Goal: Task Accomplishment & Management: Use online tool/utility

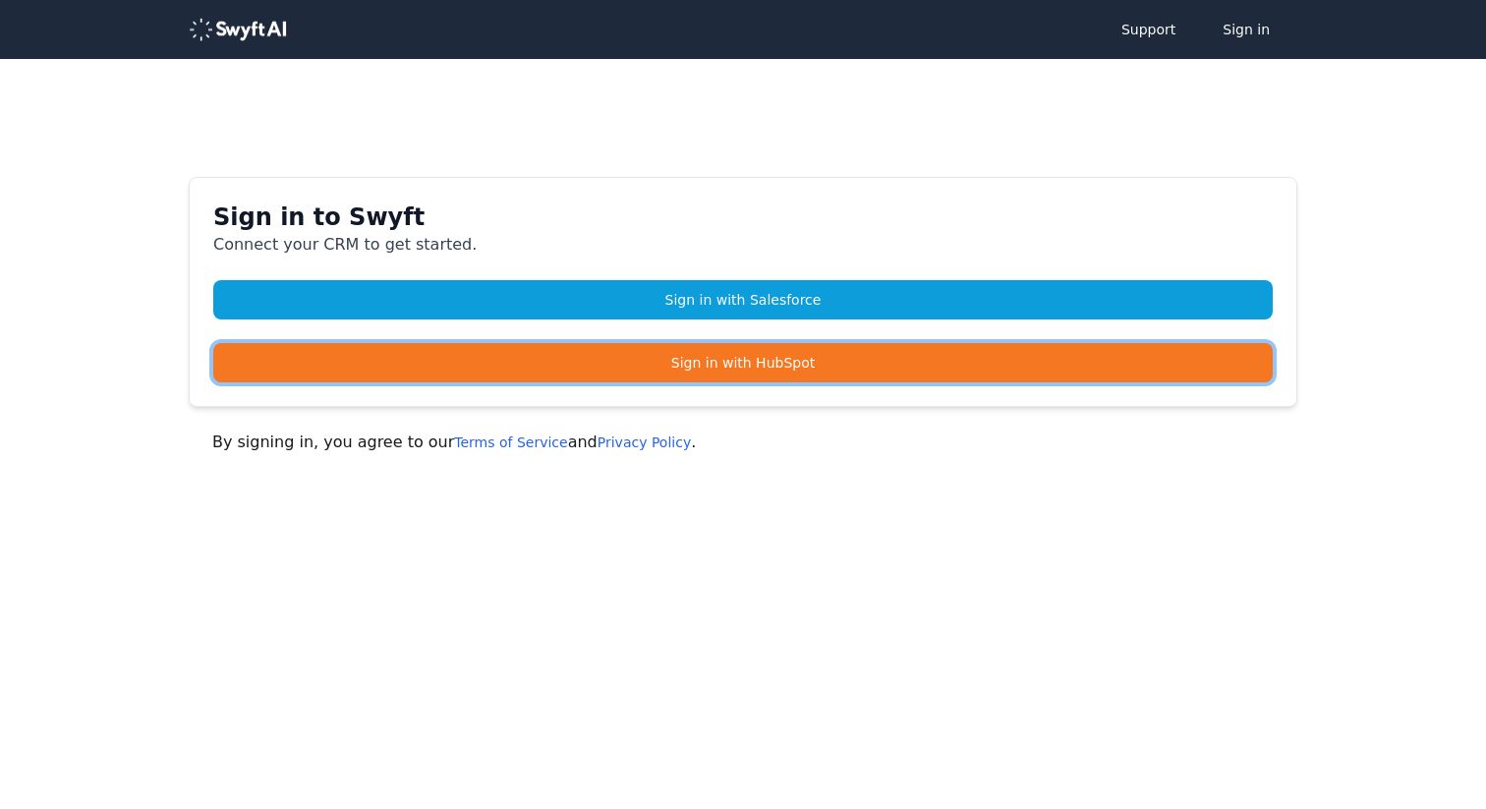
click at [837, 358] on link "Sign in with HubSpot" at bounding box center [742, 362] width 1059 height 39
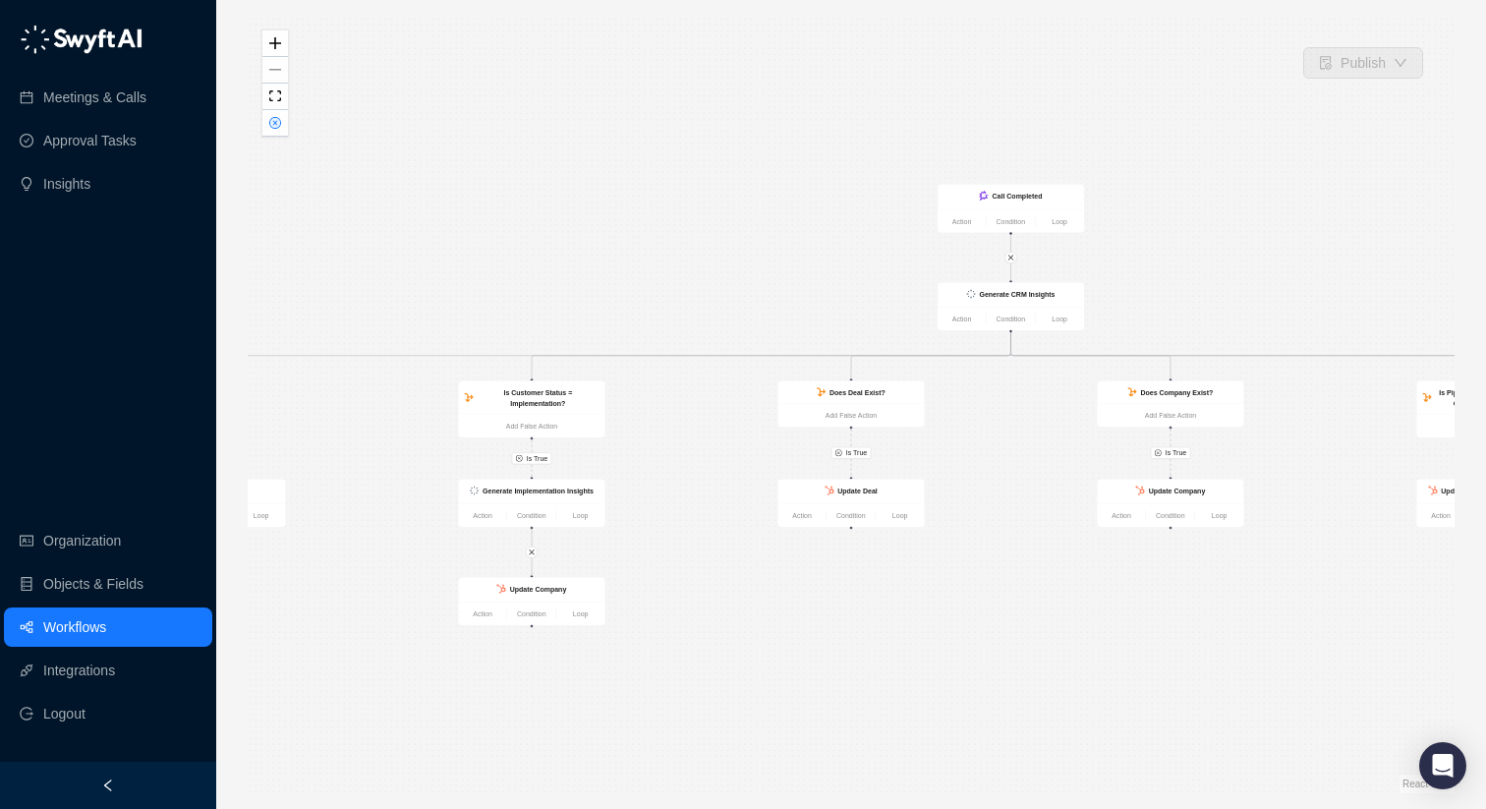
click at [106, 619] on link "Workflows" at bounding box center [74, 626] width 63 height 39
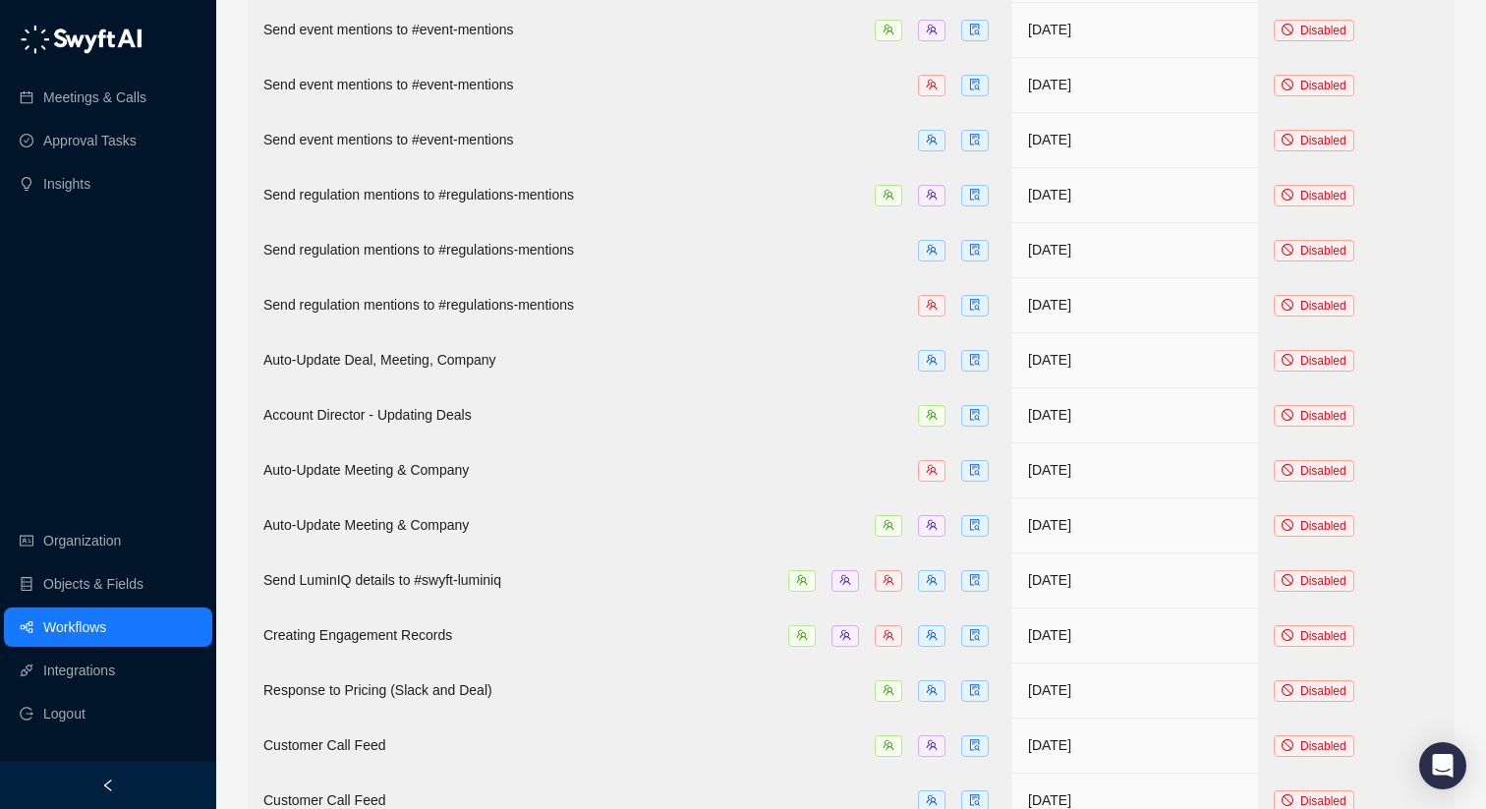
scroll to position [1720, 0]
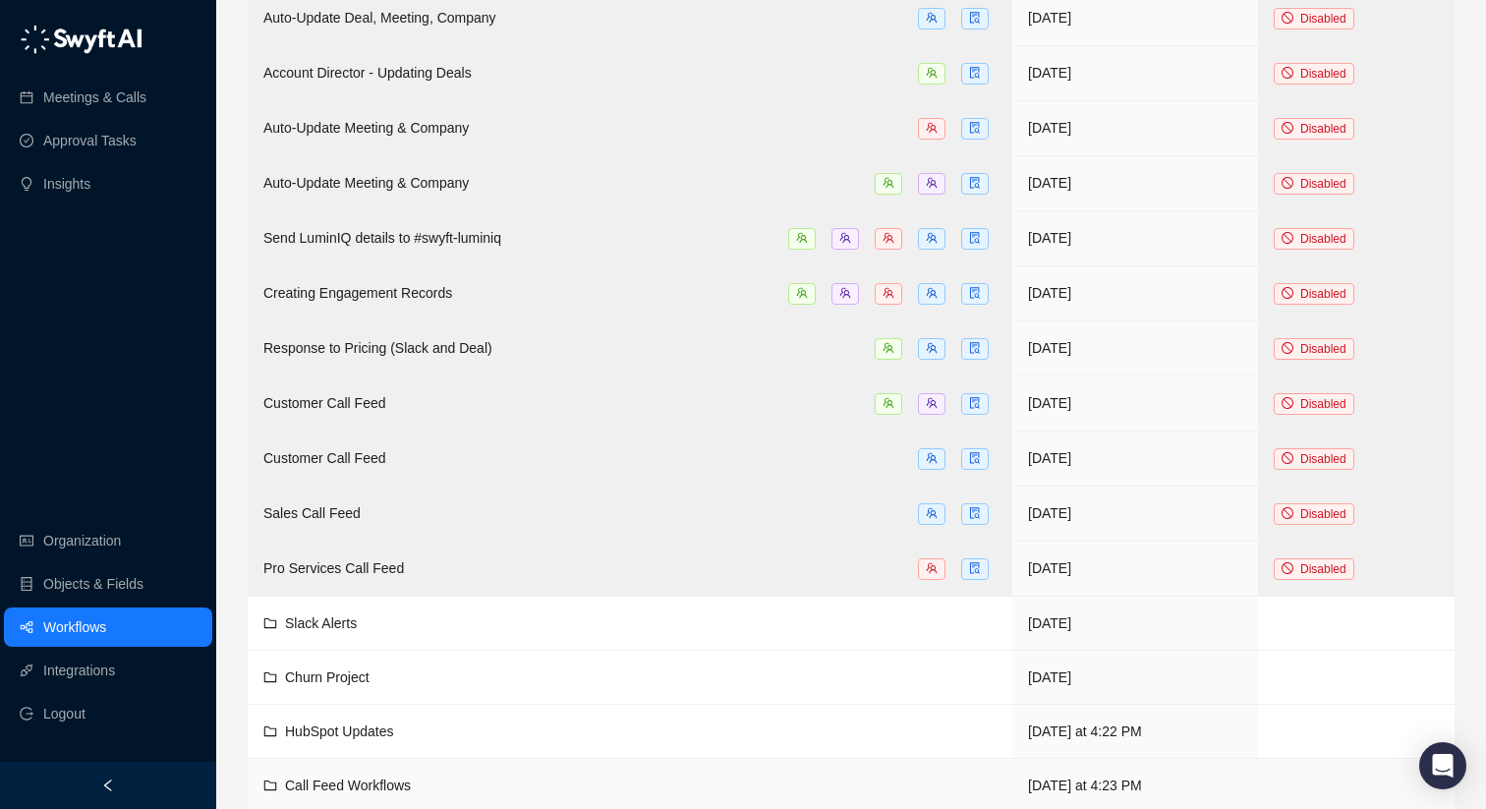
click at [518, 759] on td "Call Feed Workflows" at bounding box center [630, 786] width 765 height 54
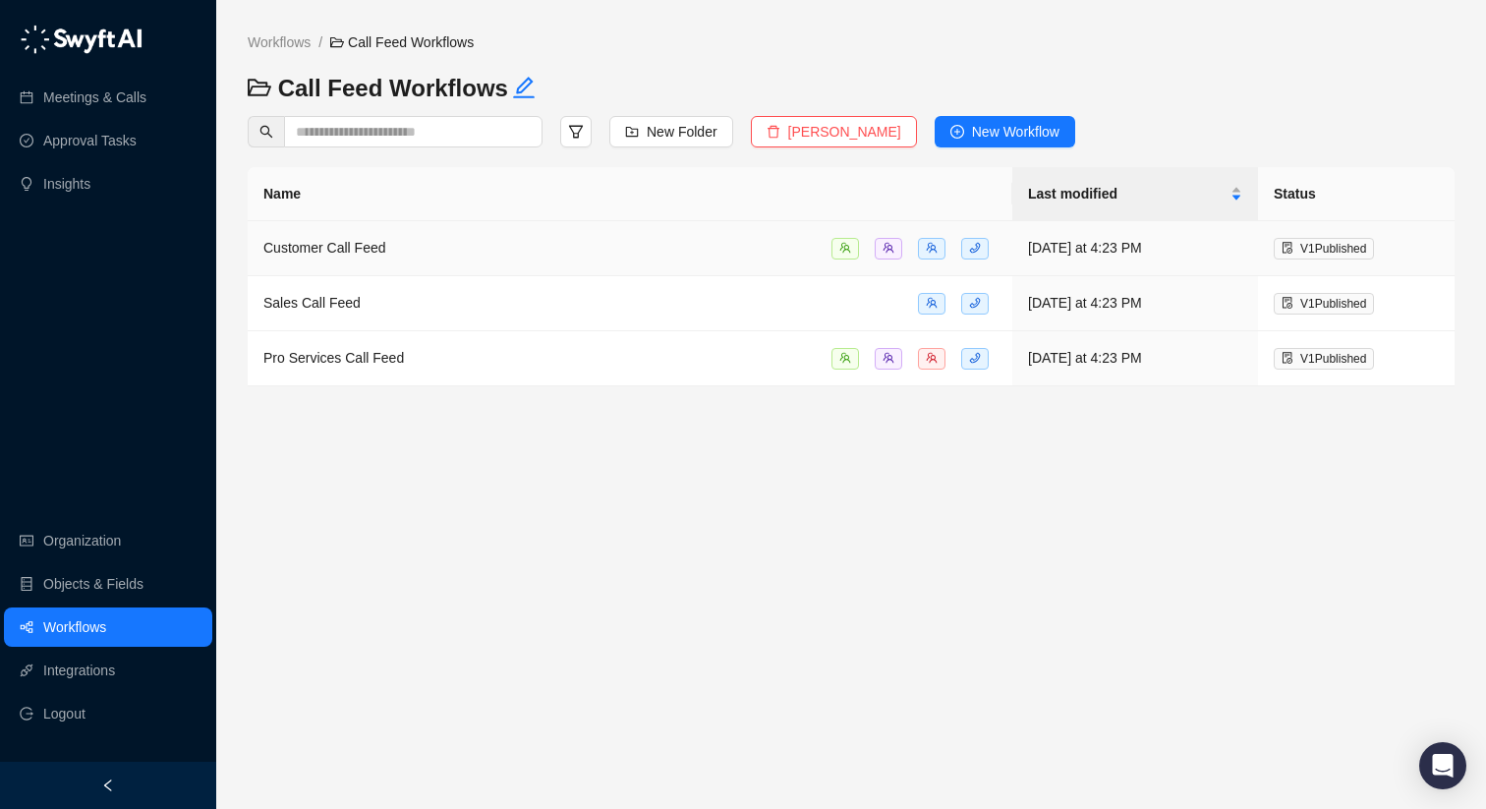
click at [423, 264] on td "Customer Call Feed" at bounding box center [630, 248] width 765 height 55
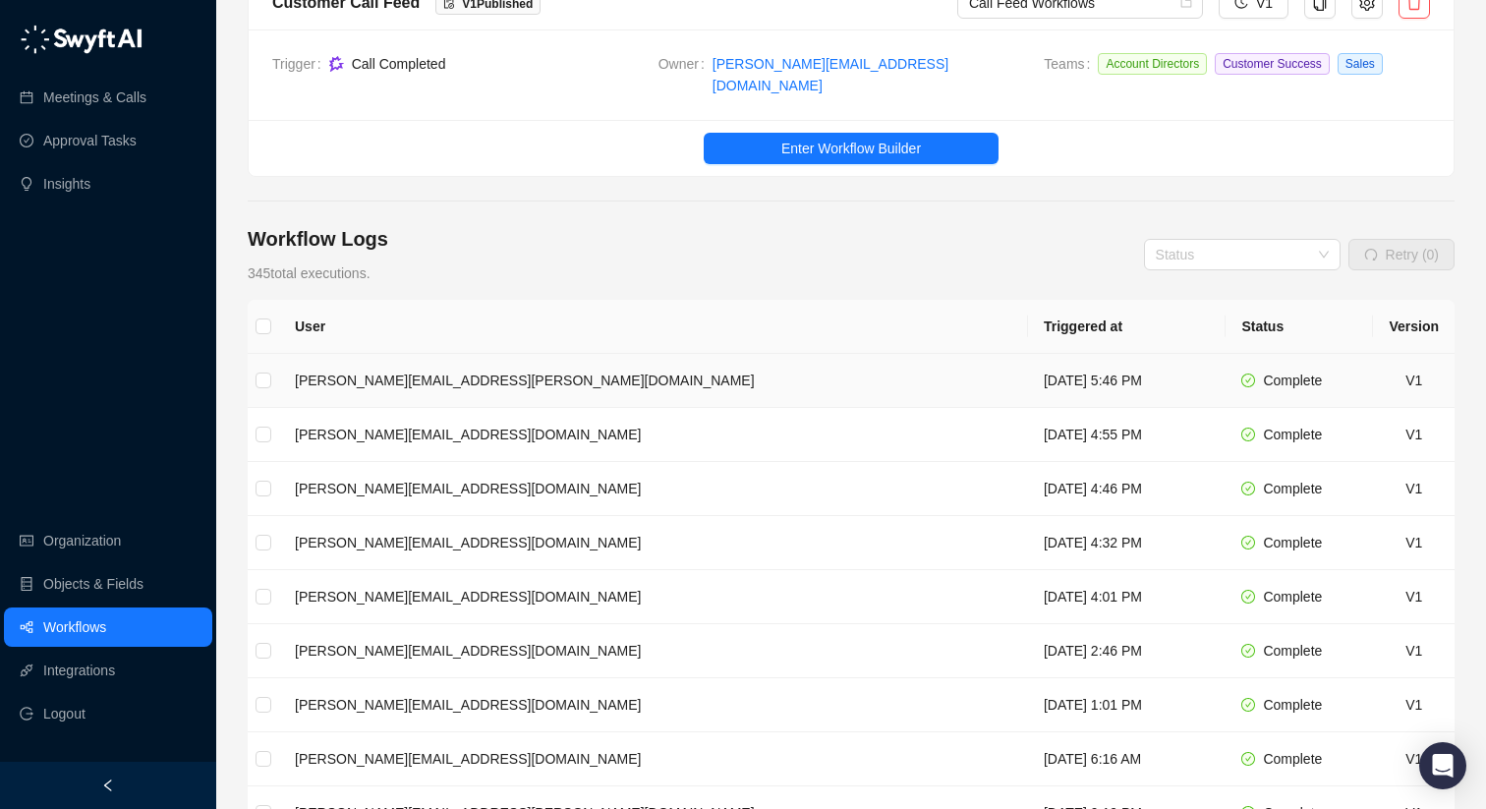
scroll to position [101, 0]
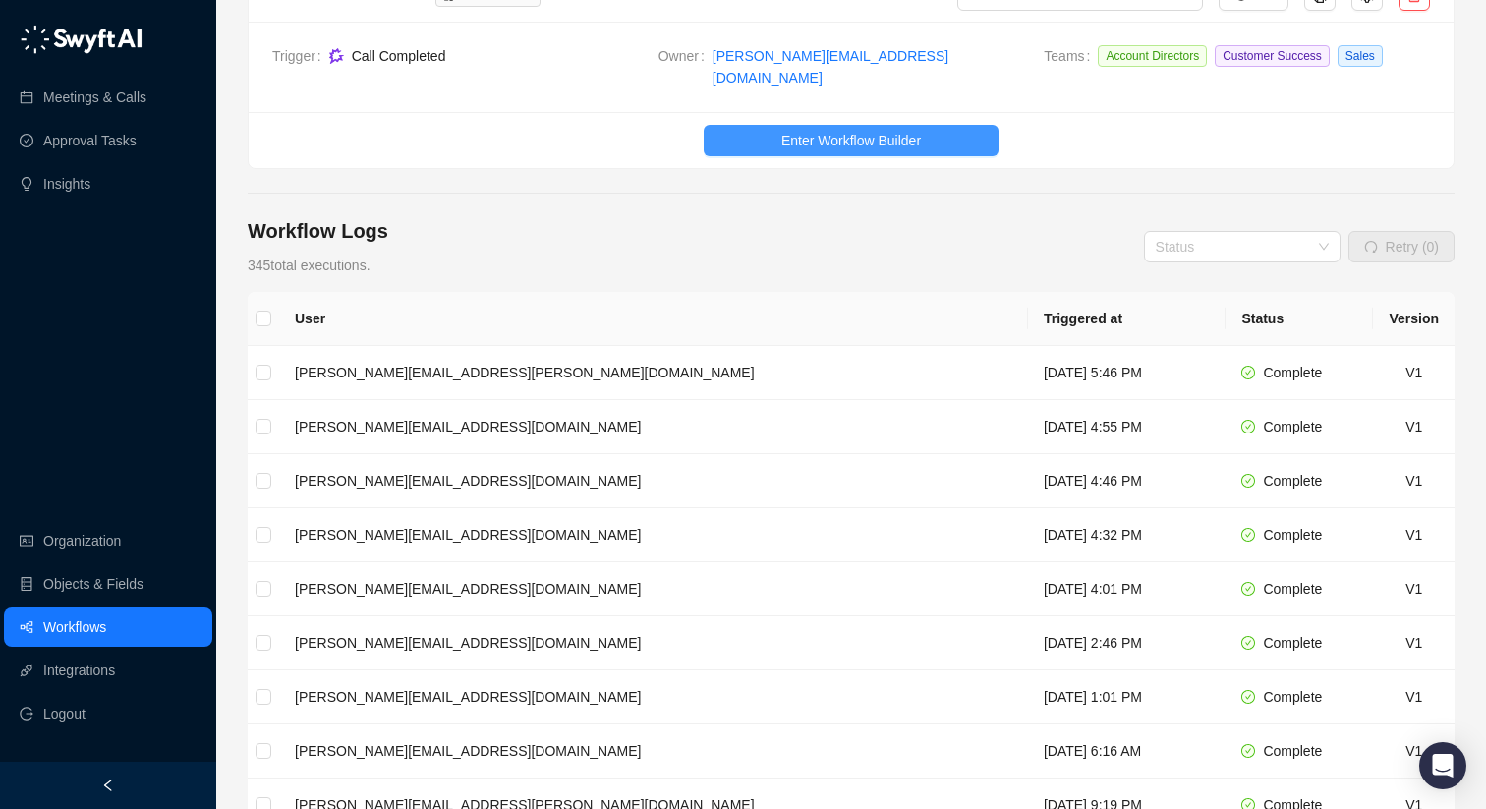
click at [843, 130] on span "Enter Workflow Builder" at bounding box center [851, 141] width 140 height 22
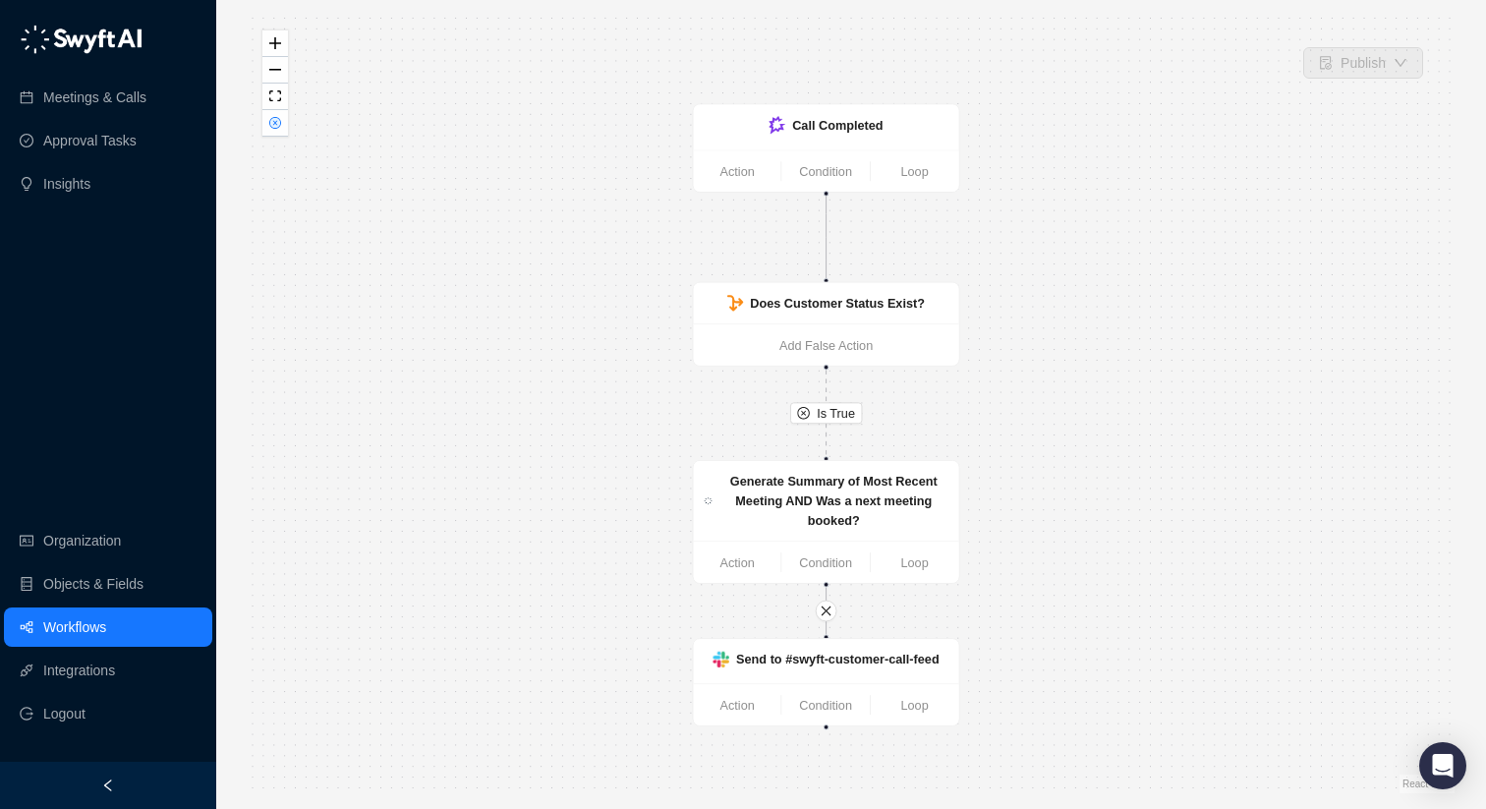
click at [82, 632] on link "Workflows" at bounding box center [74, 626] width 63 height 39
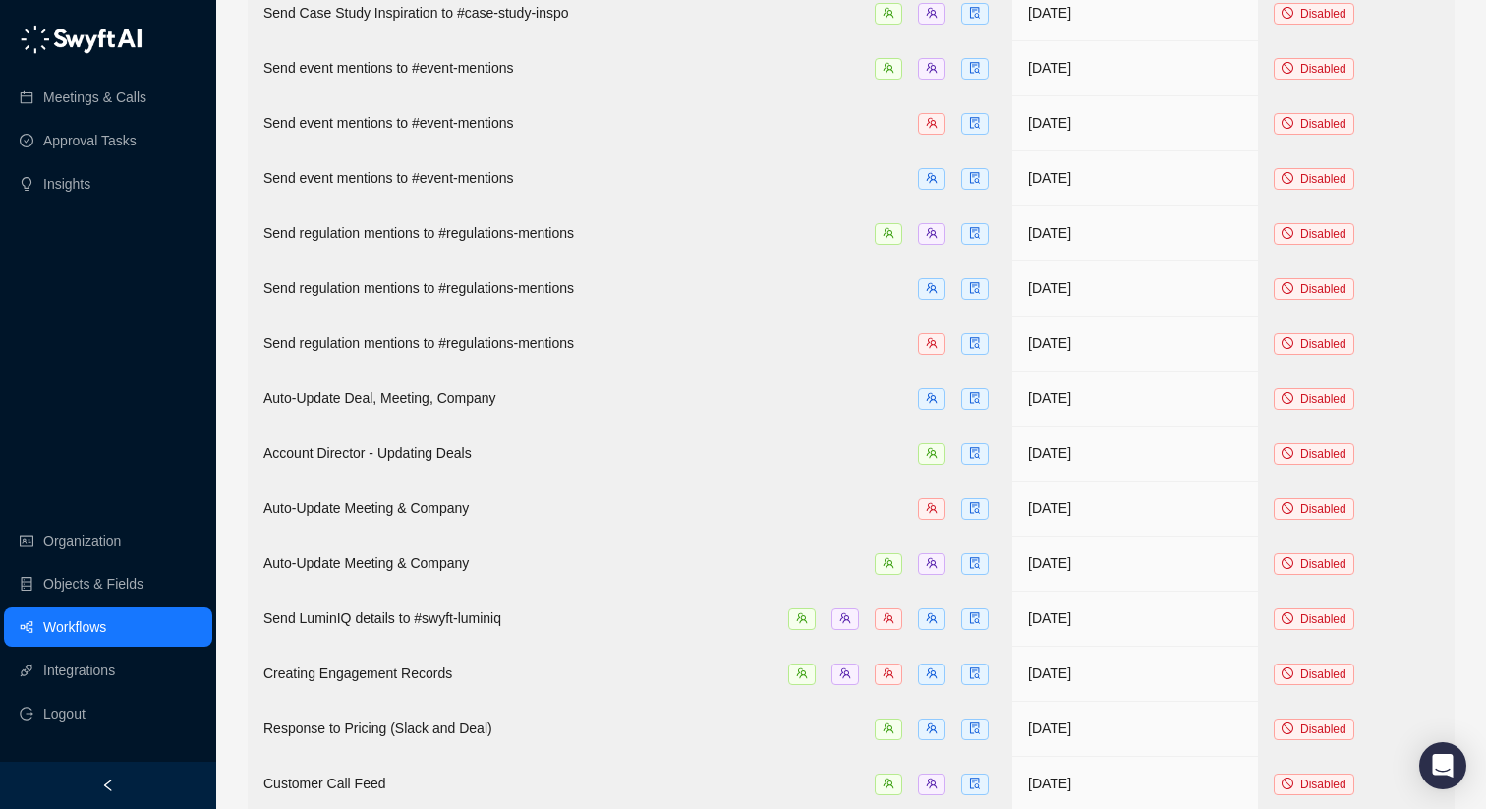
scroll to position [1720, 0]
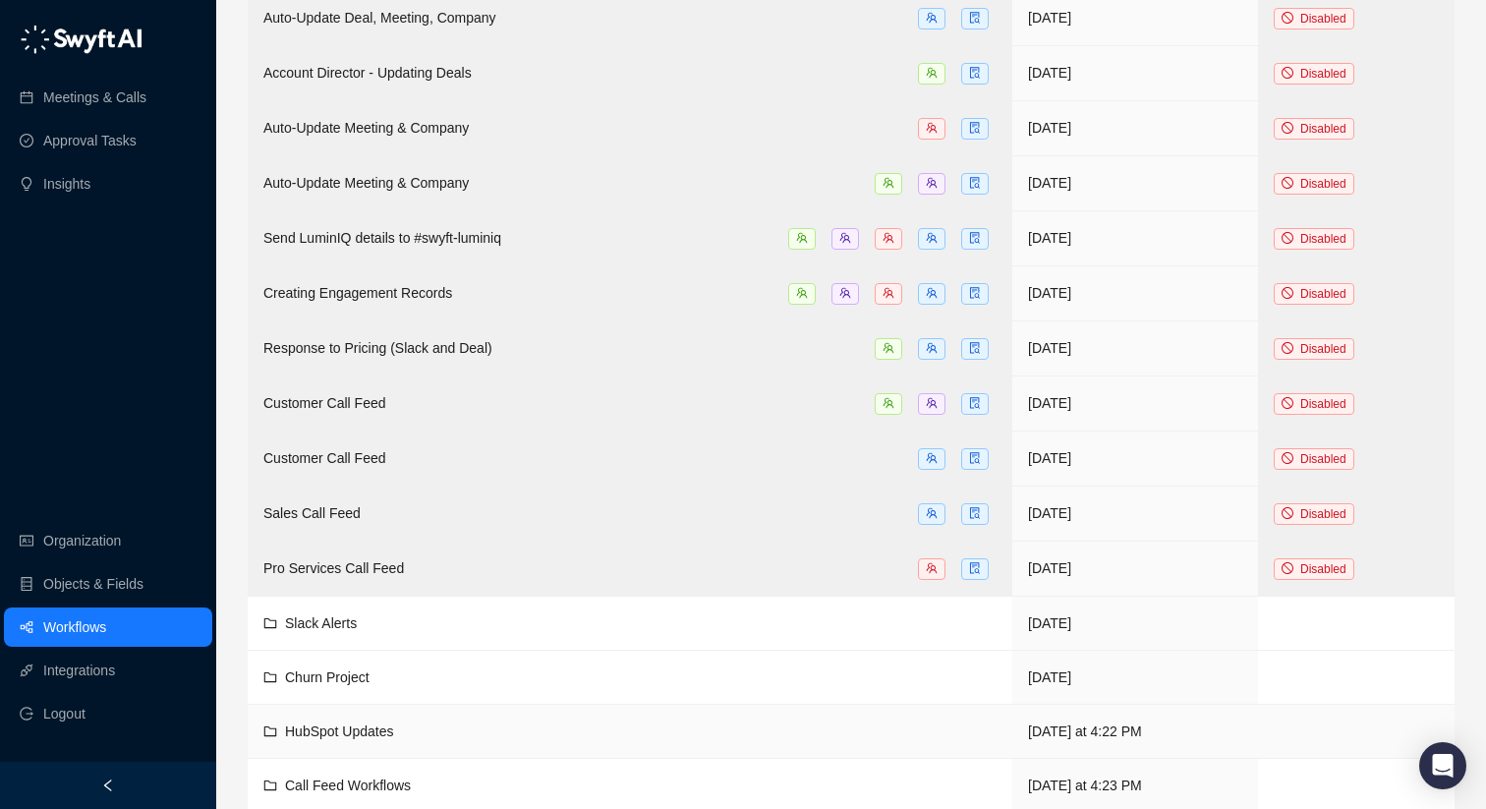
click at [536, 721] on div "HubSpot Updates" at bounding box center [629, 731] width 733 height 22
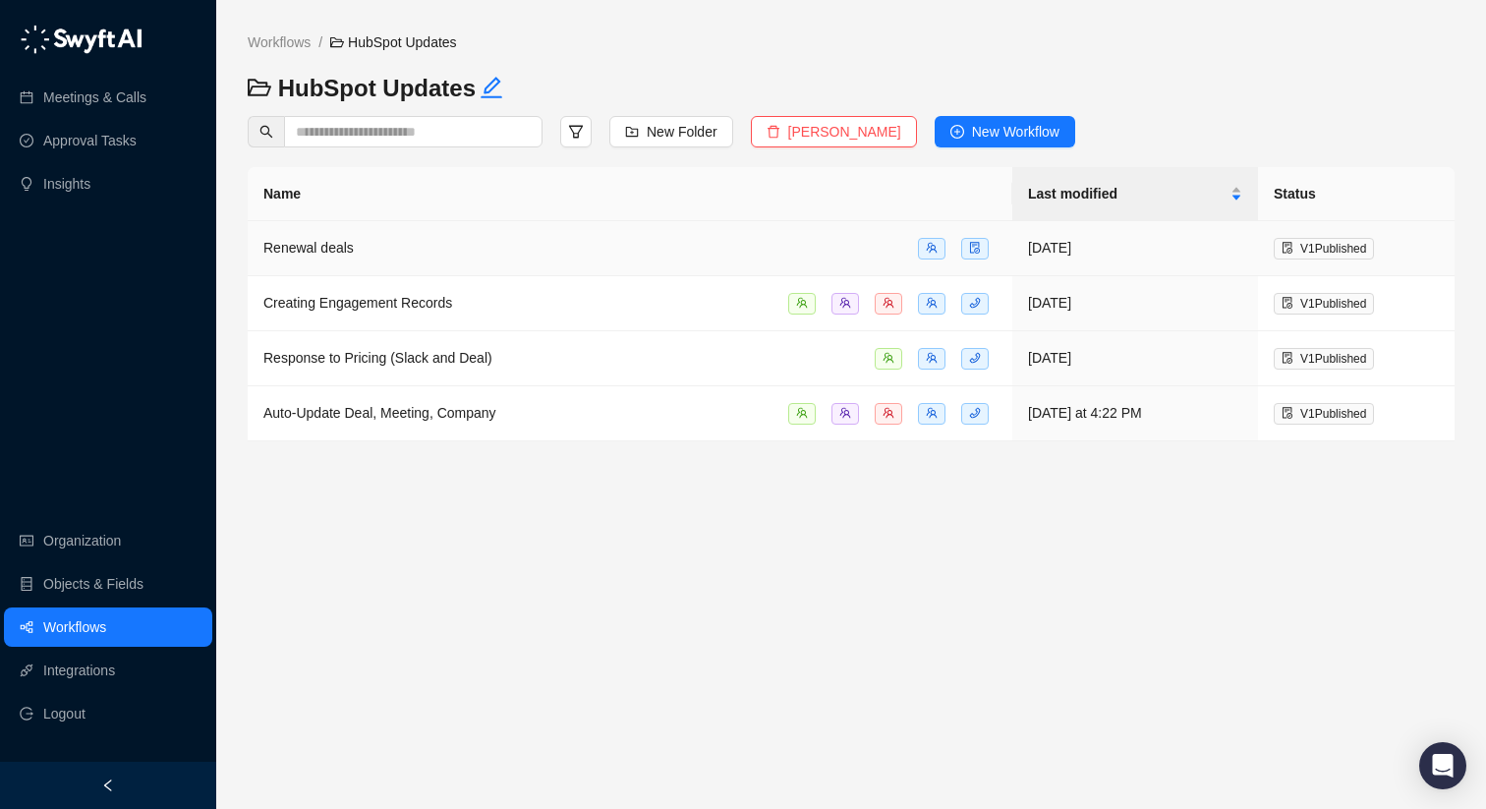
click at [483, 255] on div "Renewal deals" at bounding box center [629, 248] width 733 height 23
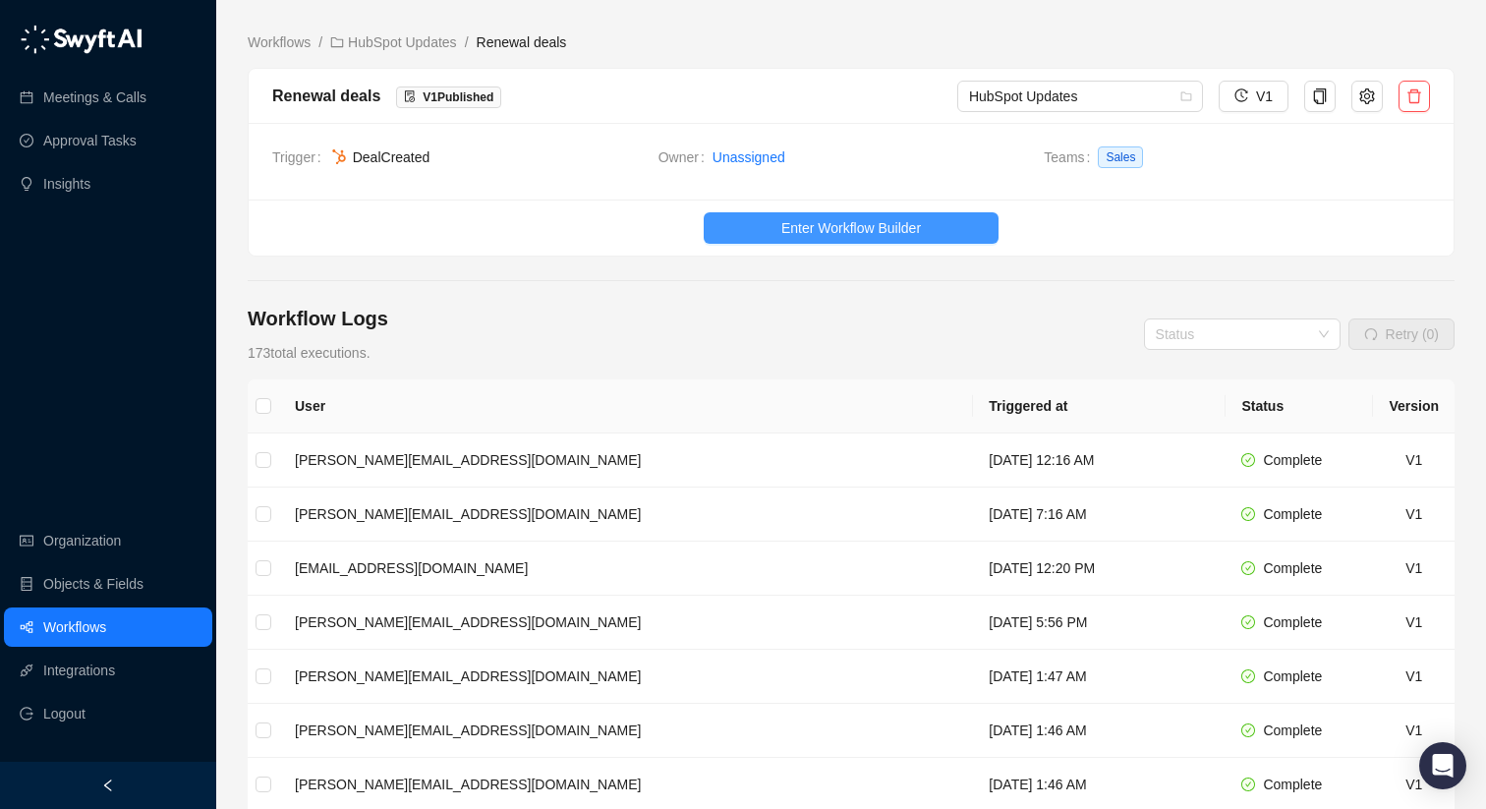
click at [952, 230] on button "Enter Workflow Builder" at bounding box center [851, 227] width 295 height 31
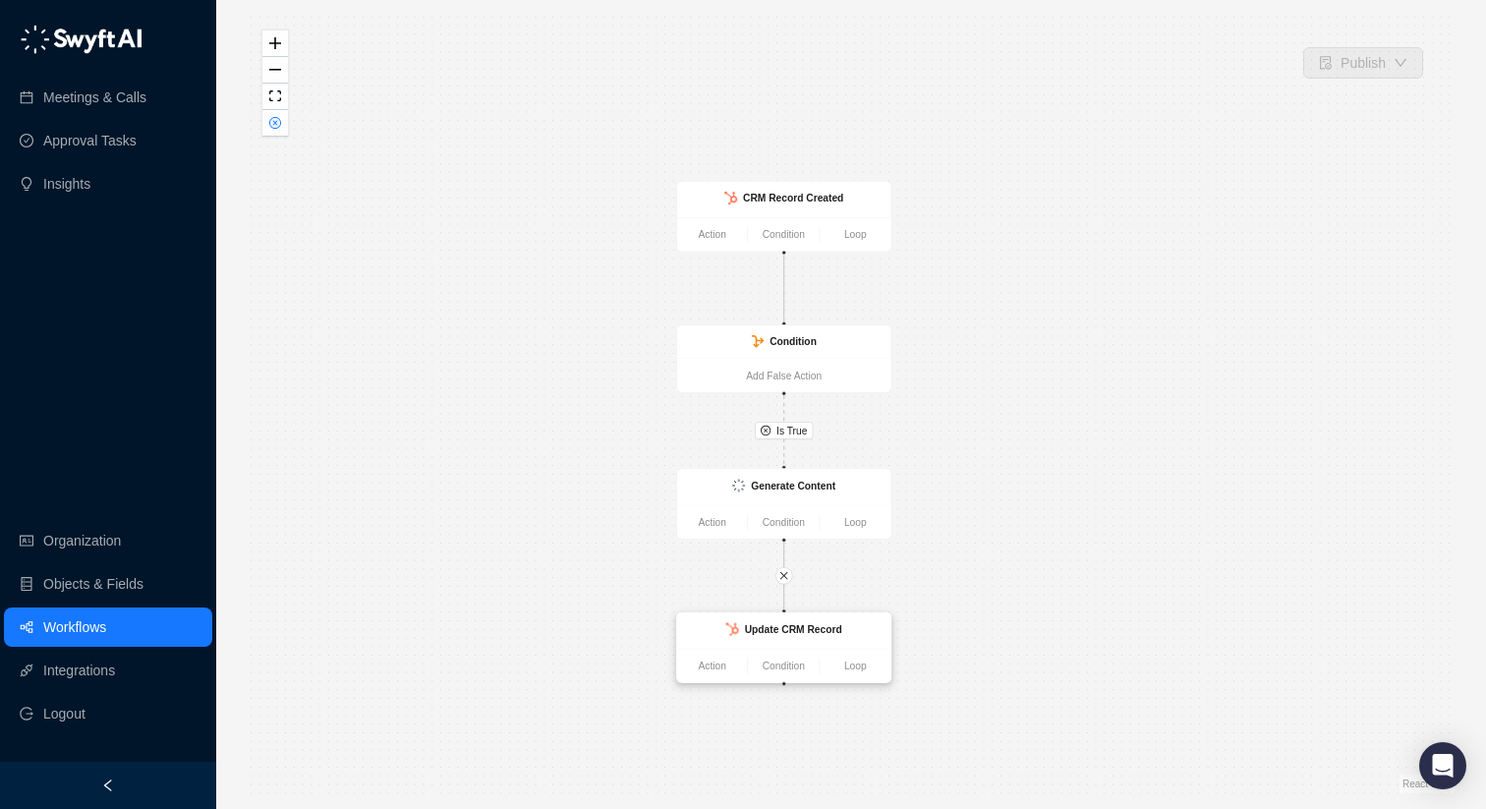
click at [762, 630] on strong "Update CRM Record" at bounding box center [793, 629] width 97 height 12
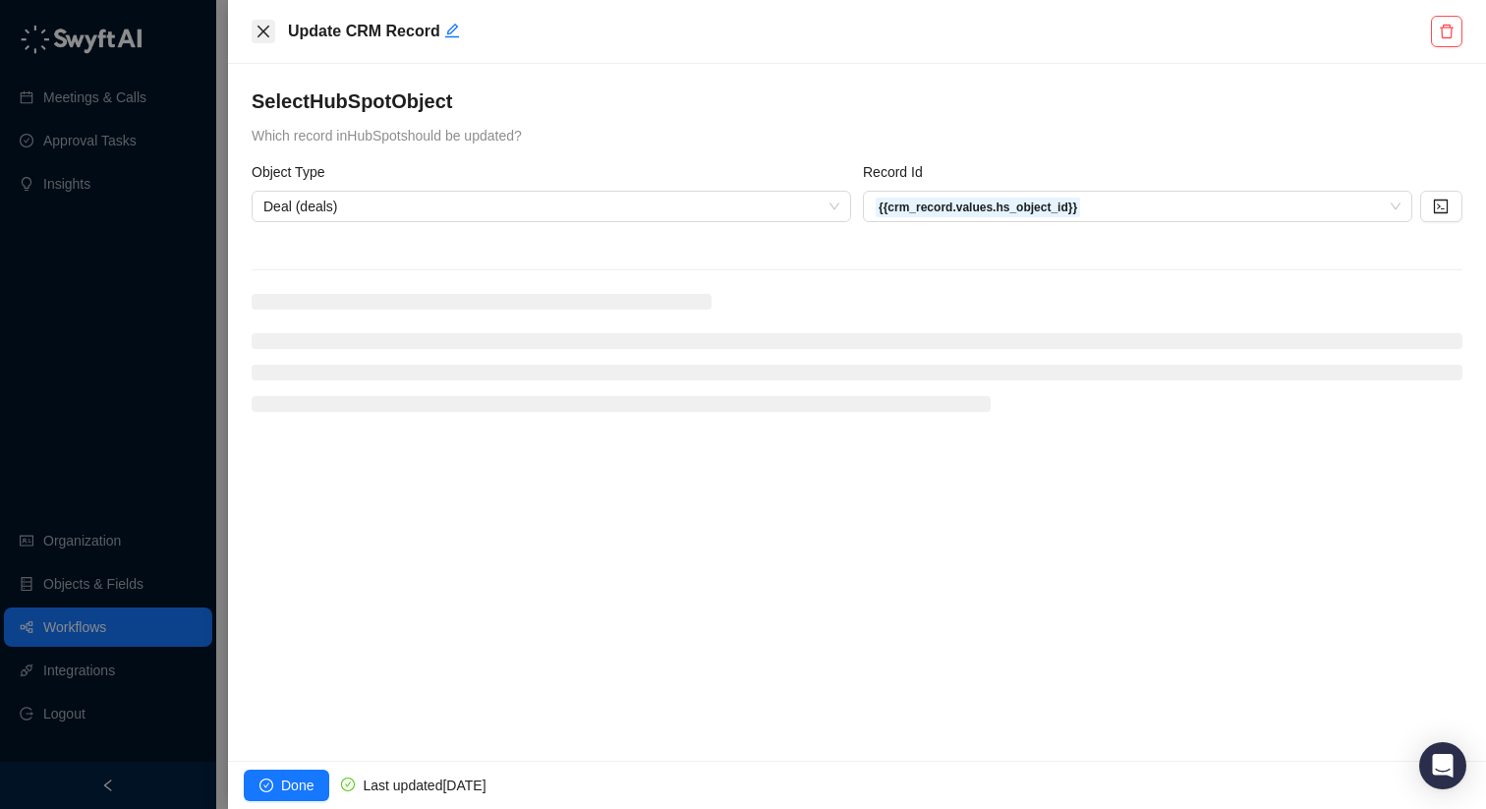
click at [256, 29] on icon "close" at bounding box center [264, 32] width 16 height 16
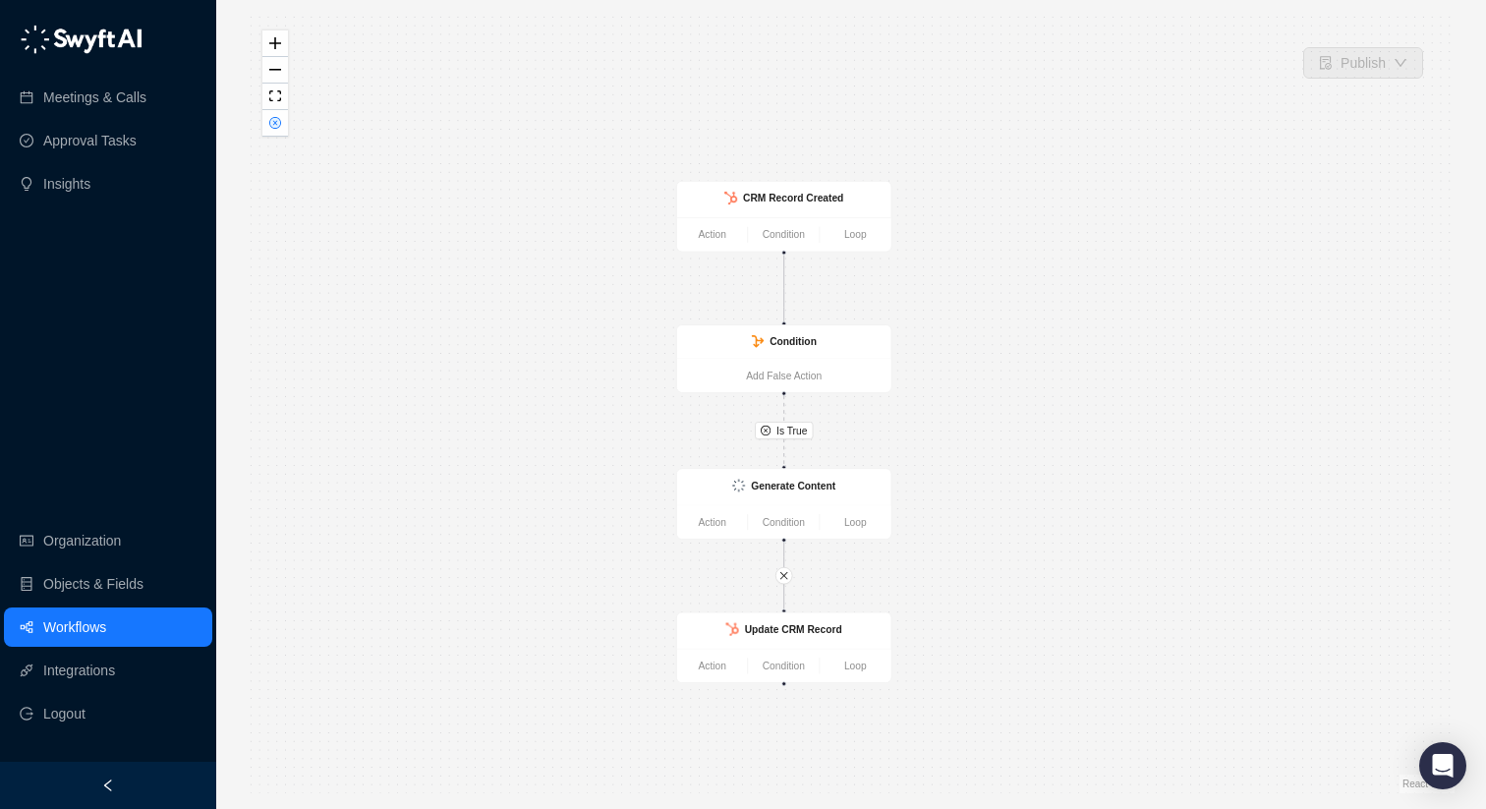
click at [106, 614] on link "Workflows" at bounding box center [74, 626] width 63 height 39
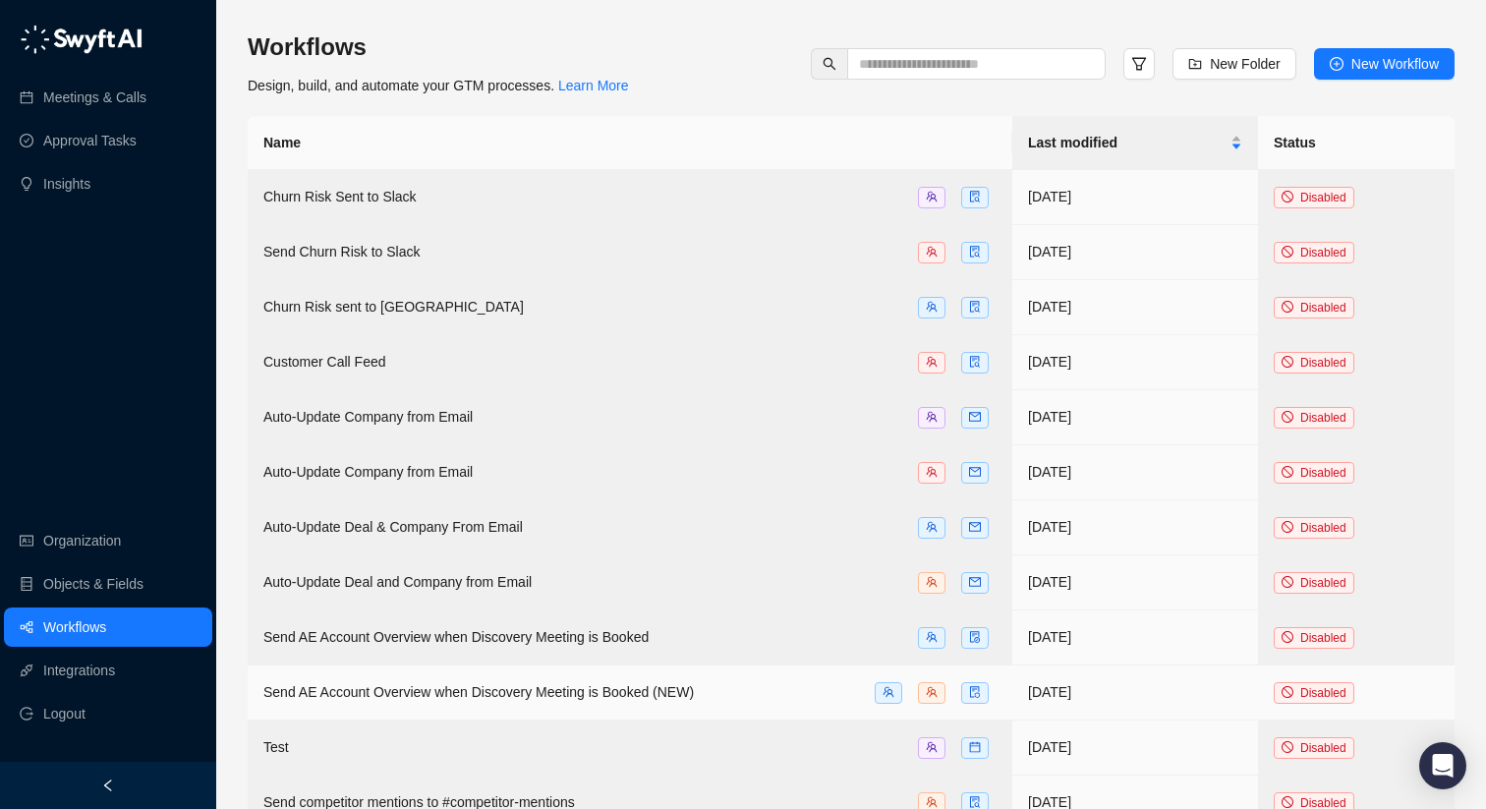
scroll to position [1720, 0]
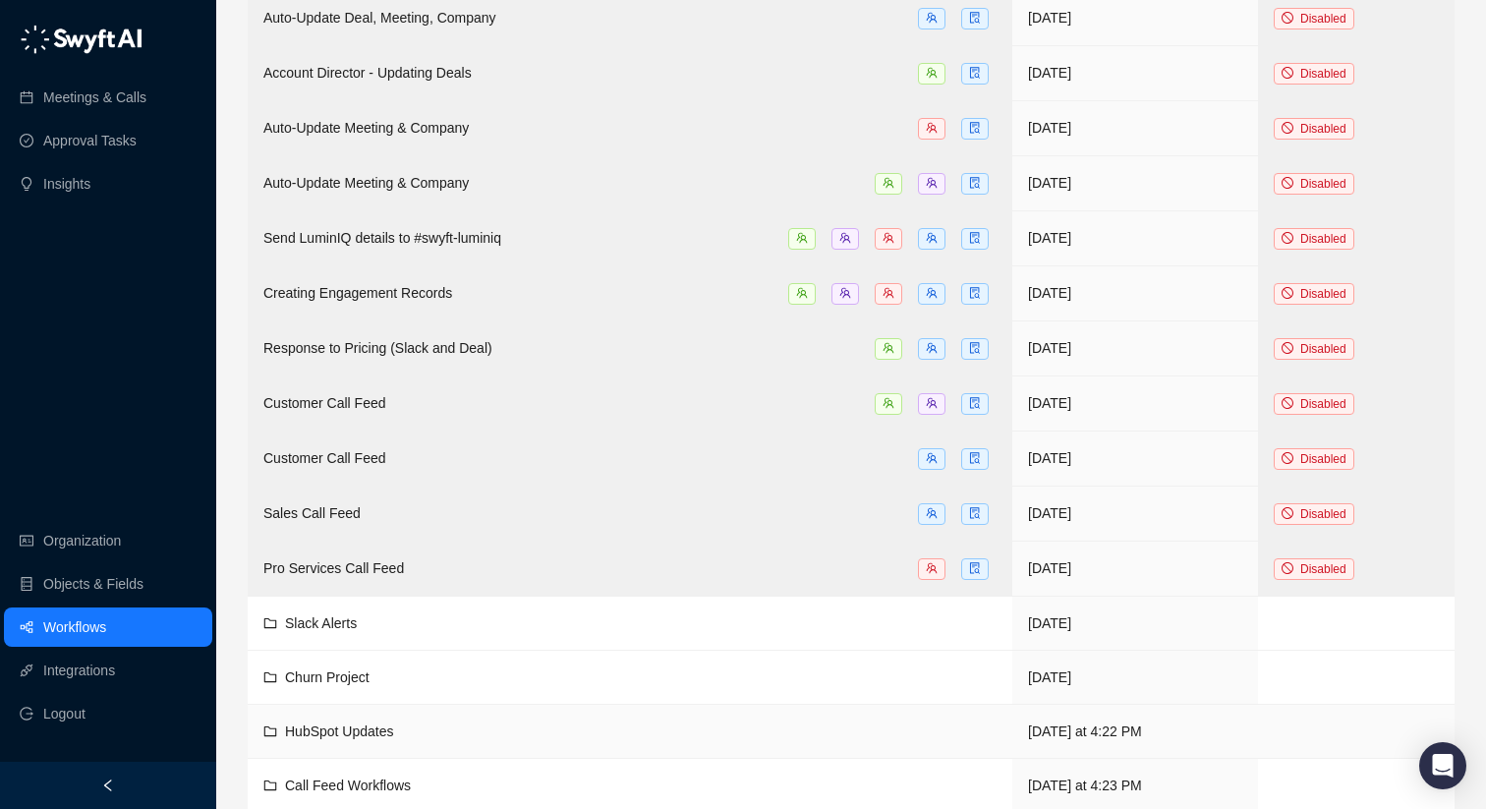
click at [510, 720] on div "HubSpot Updates" at bounding box center [629, 731] width 733 height 22
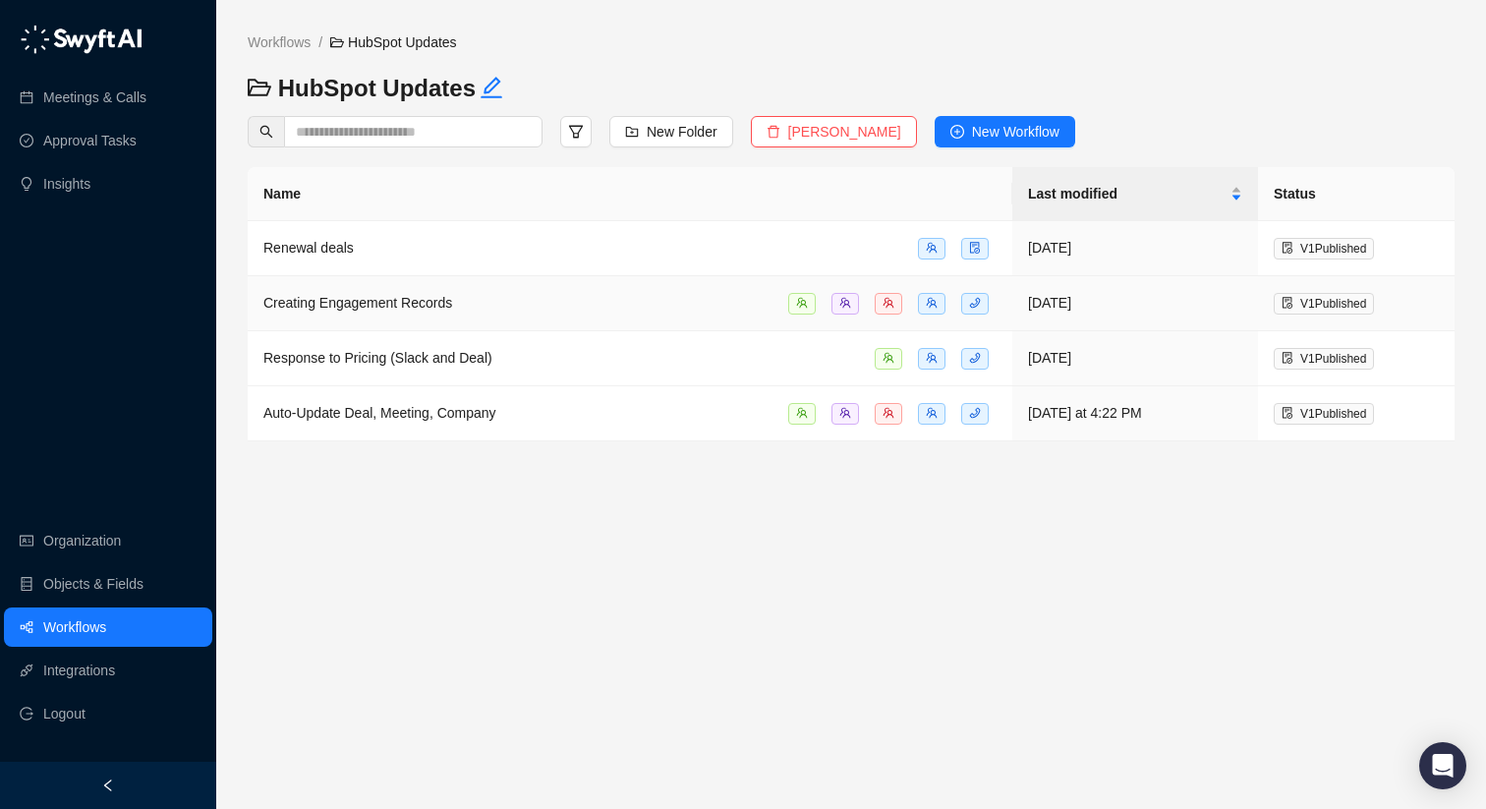
click at [423, 310] on span "Creating Engagement Records" at bounding box center [357, 303] width 189 height 16
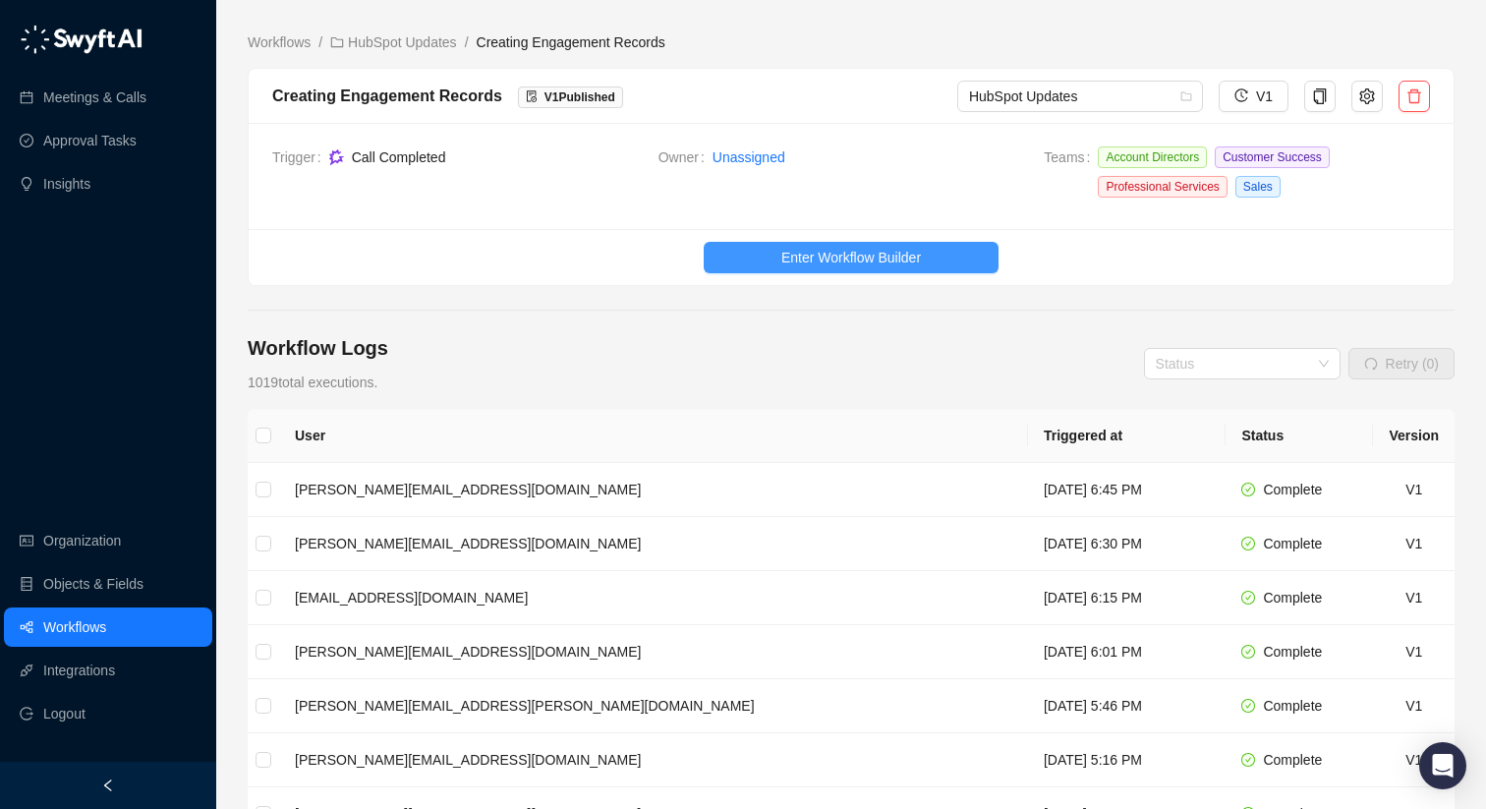
click at [806, 251] on span "Enter Workflow Builder" at bounding box center [851, 258] width 140 height 22
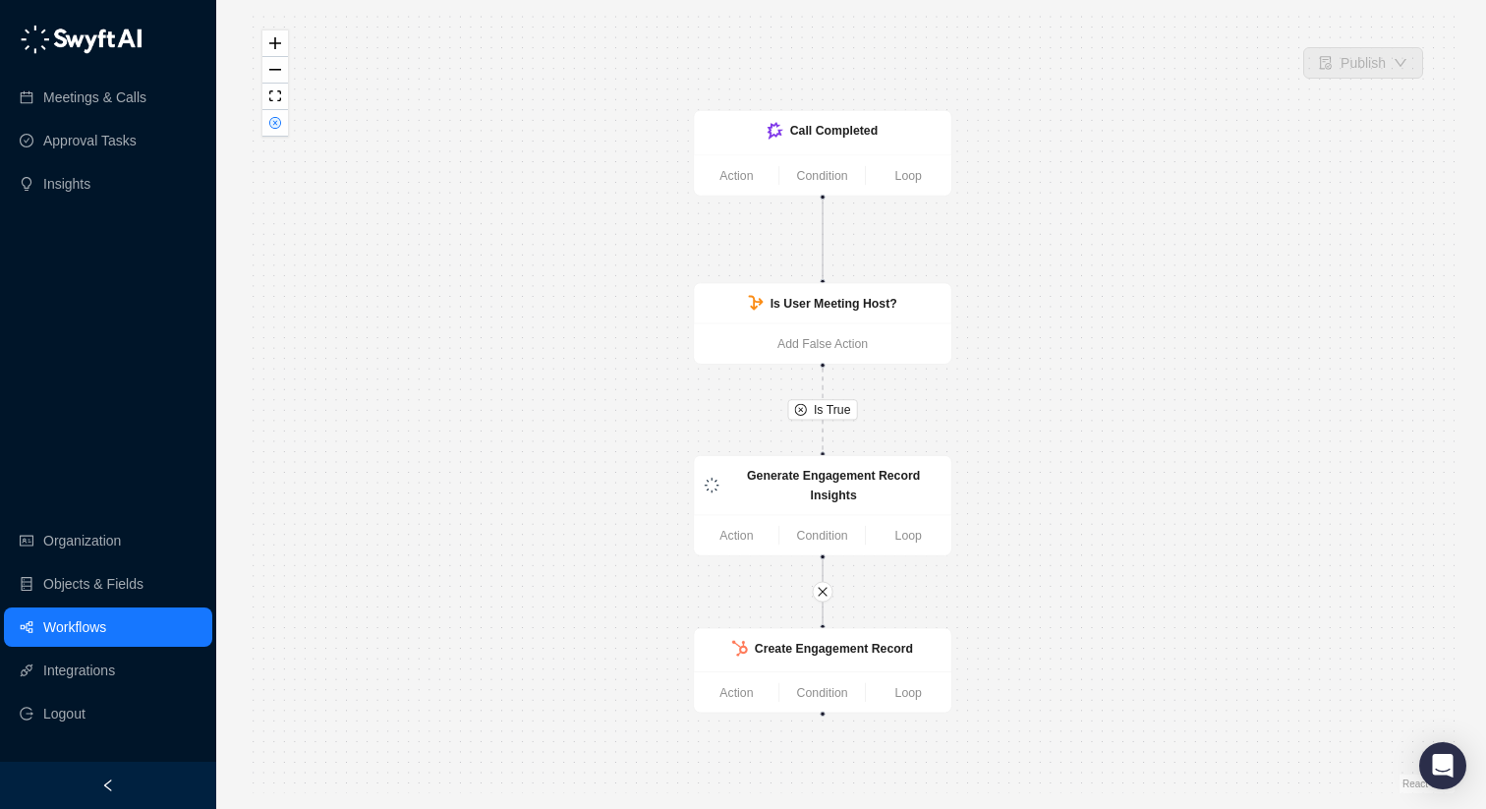
click at [106, 616] on link "Workflows" at bounding box center [74, 626] width 63 height 39
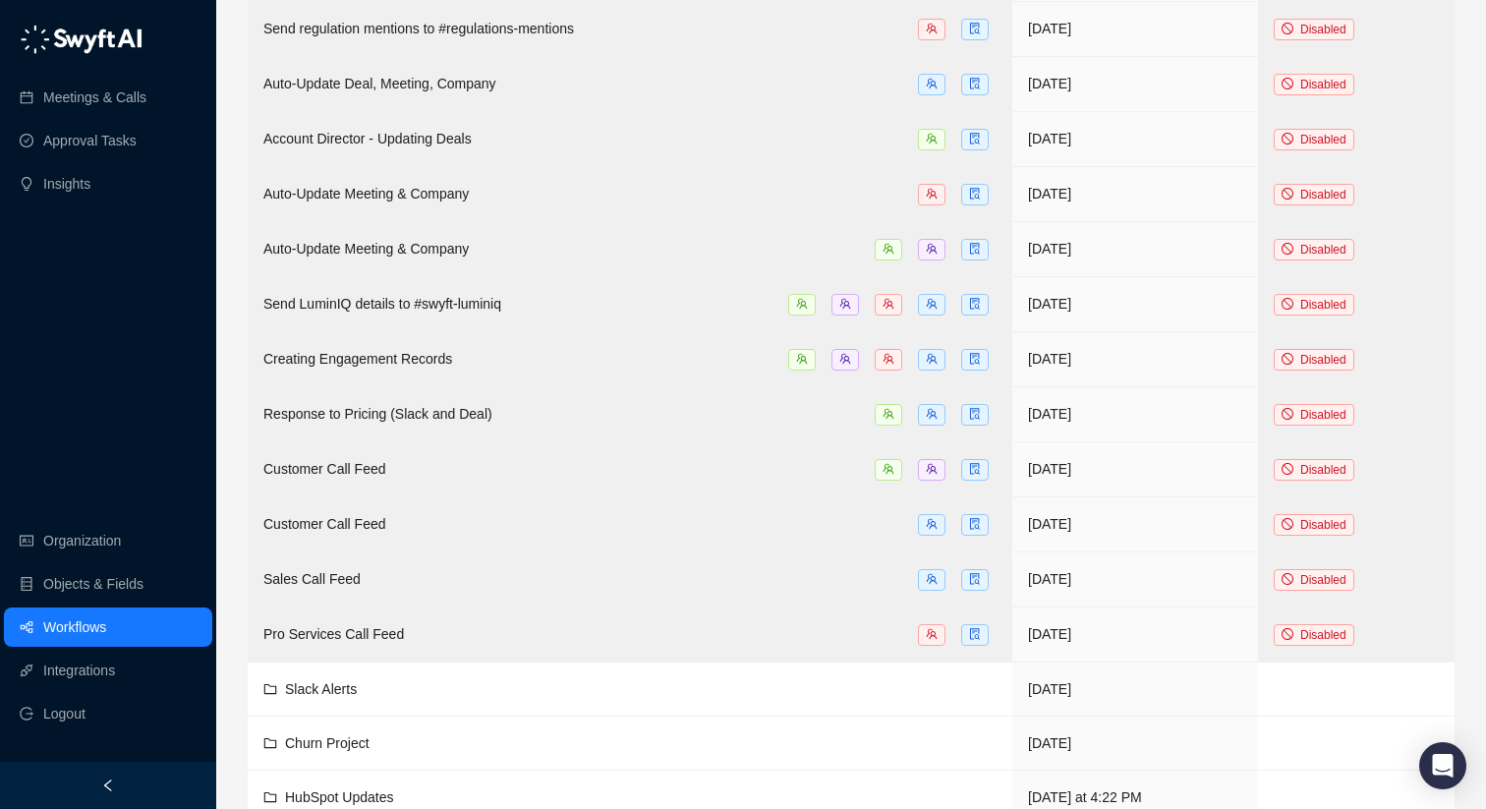
scroll to position [1720, 0]
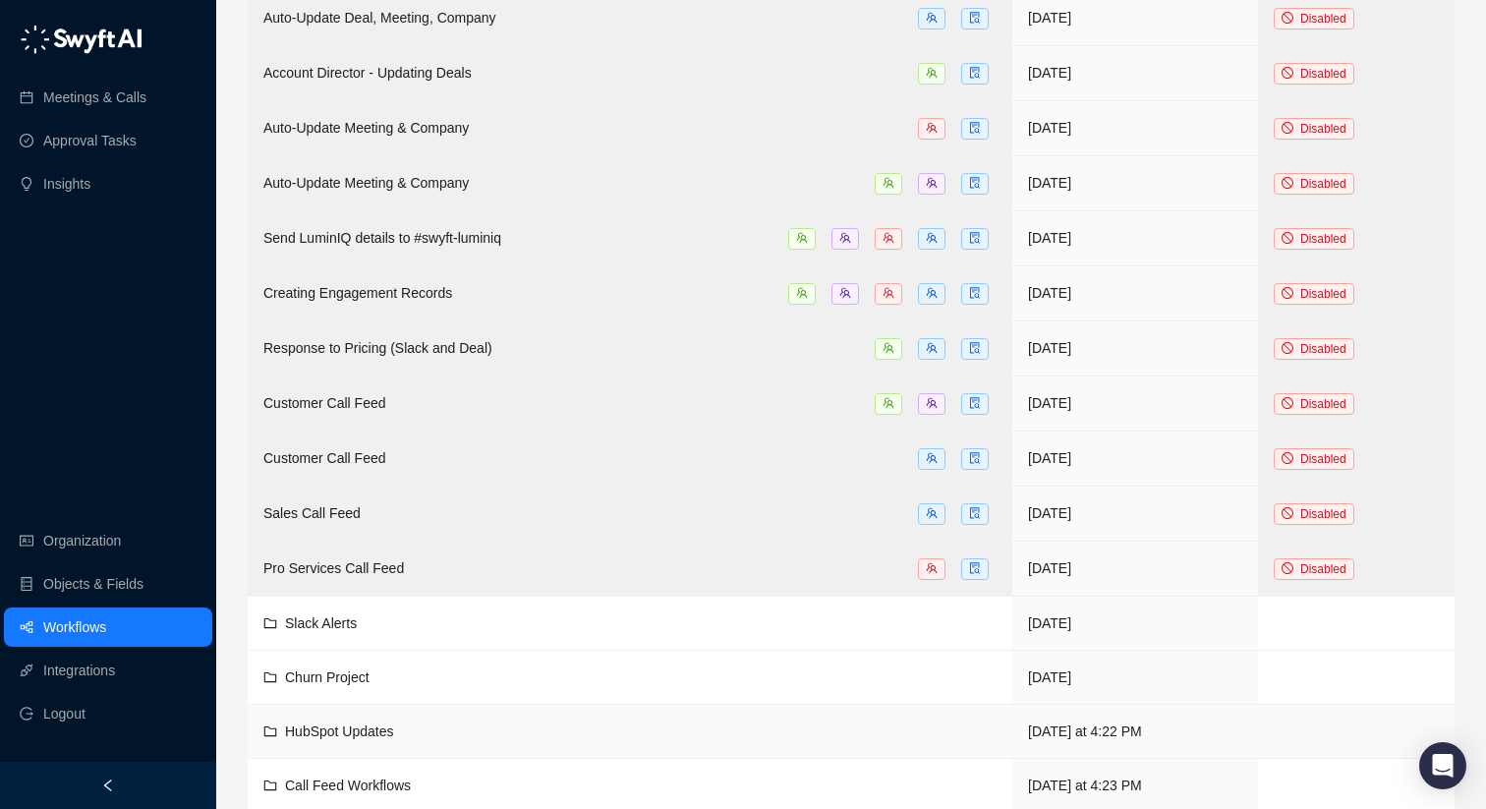
click at [482, 720] on div "HubSpot Updates" at bounding box center [629, 731] width 733 height 22
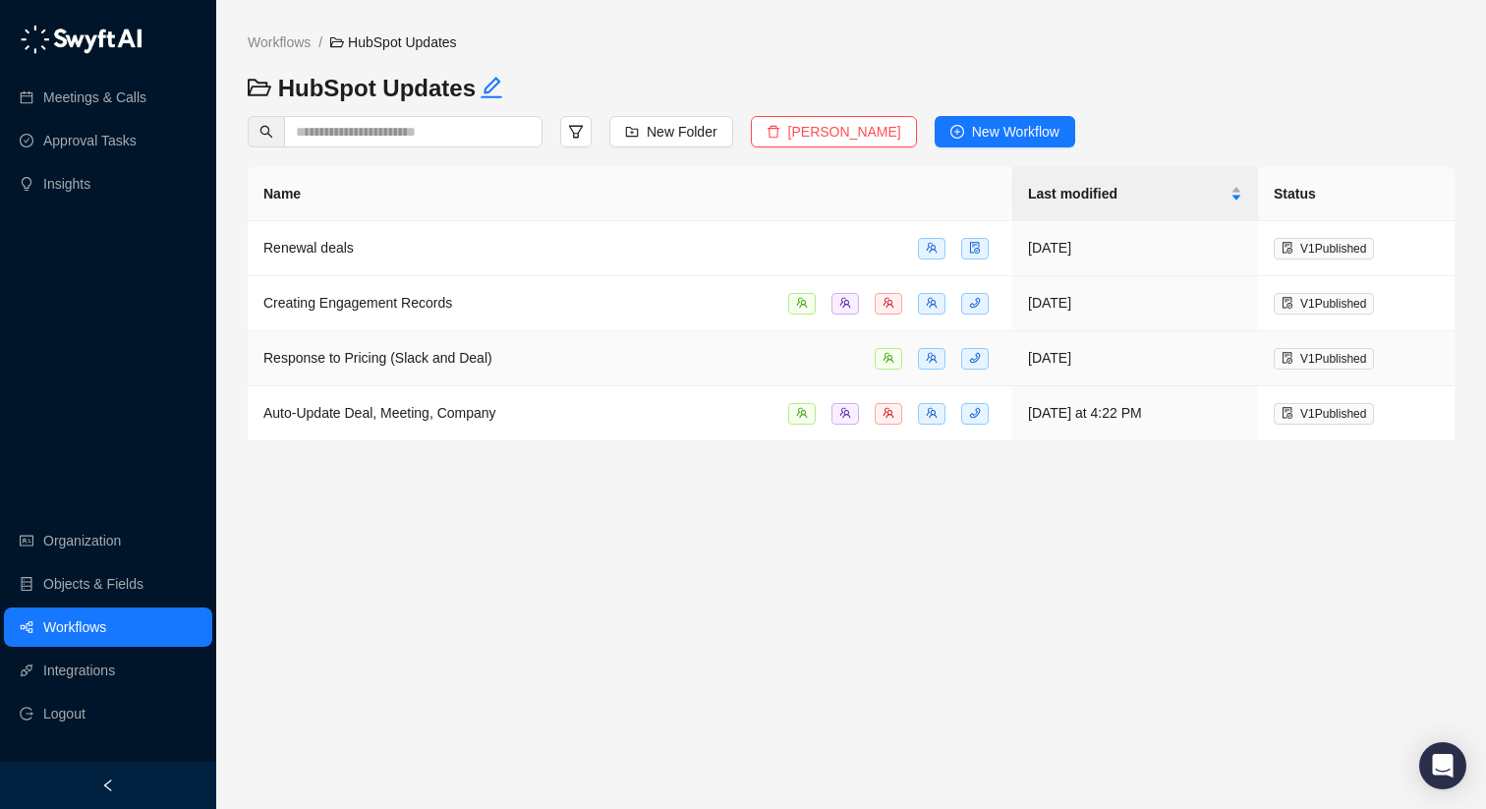
click at [473, 375] on td "Response to Pricing (Slack and Deal)" at bounding box center [630, 358] width 765 height 55
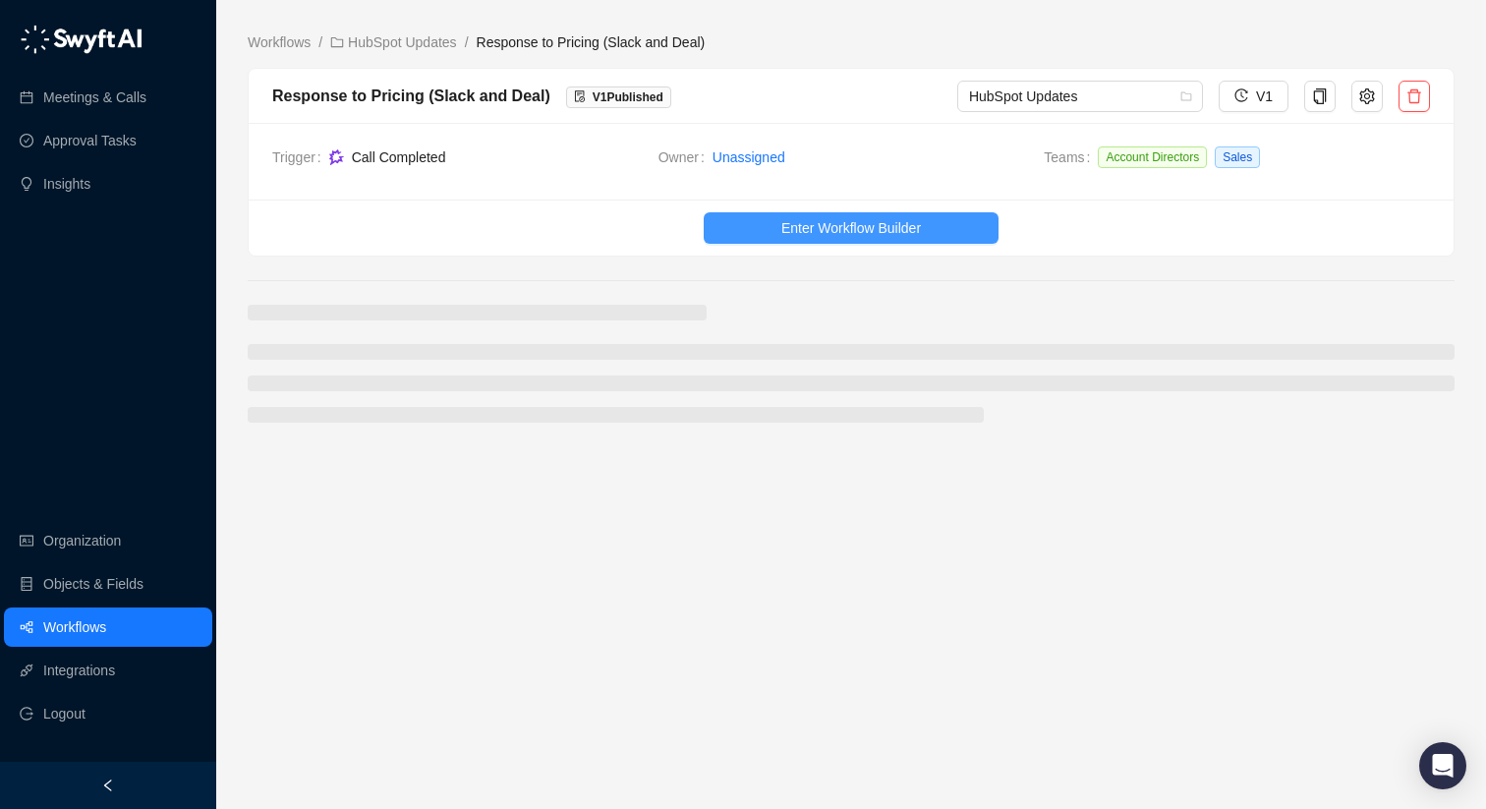
click at [810, 230] on span "Enter Workflow Builder" at bounding box center [851, 228] width 140 height 22
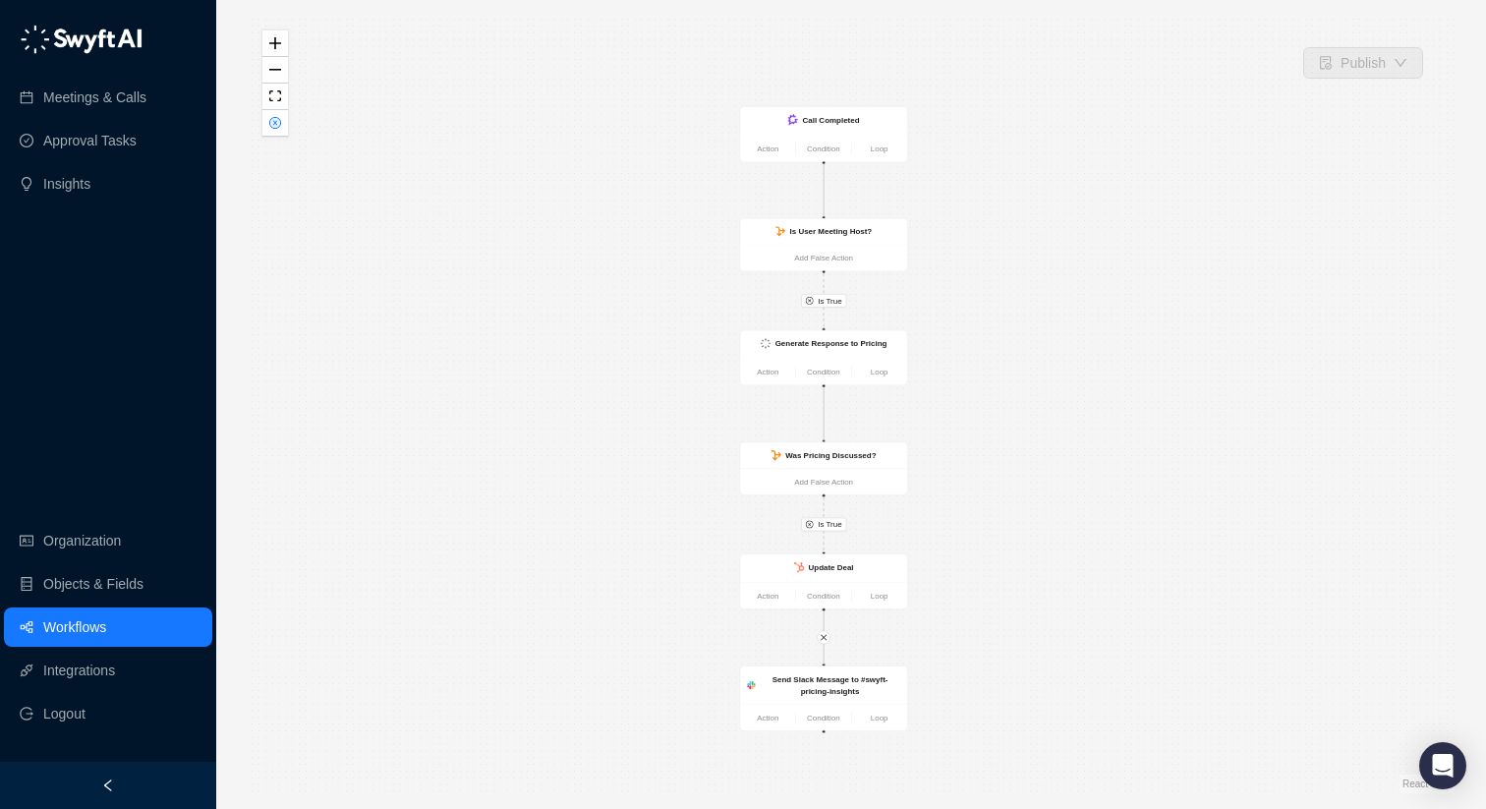
click at [106, 628] on link "Workflows" at bounding box center [74, 626] width 63 height 39
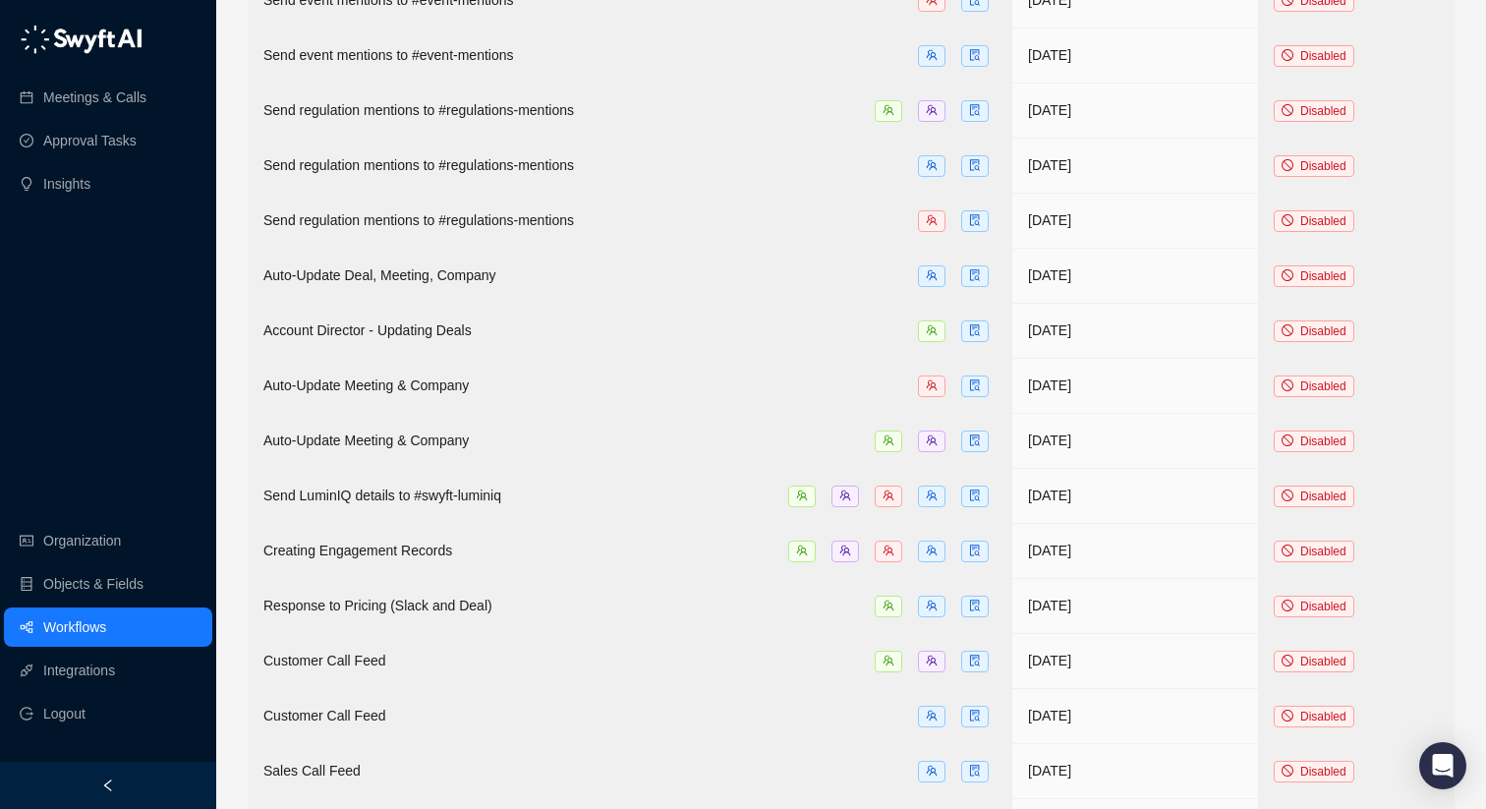
scroll to position [1720, 0]
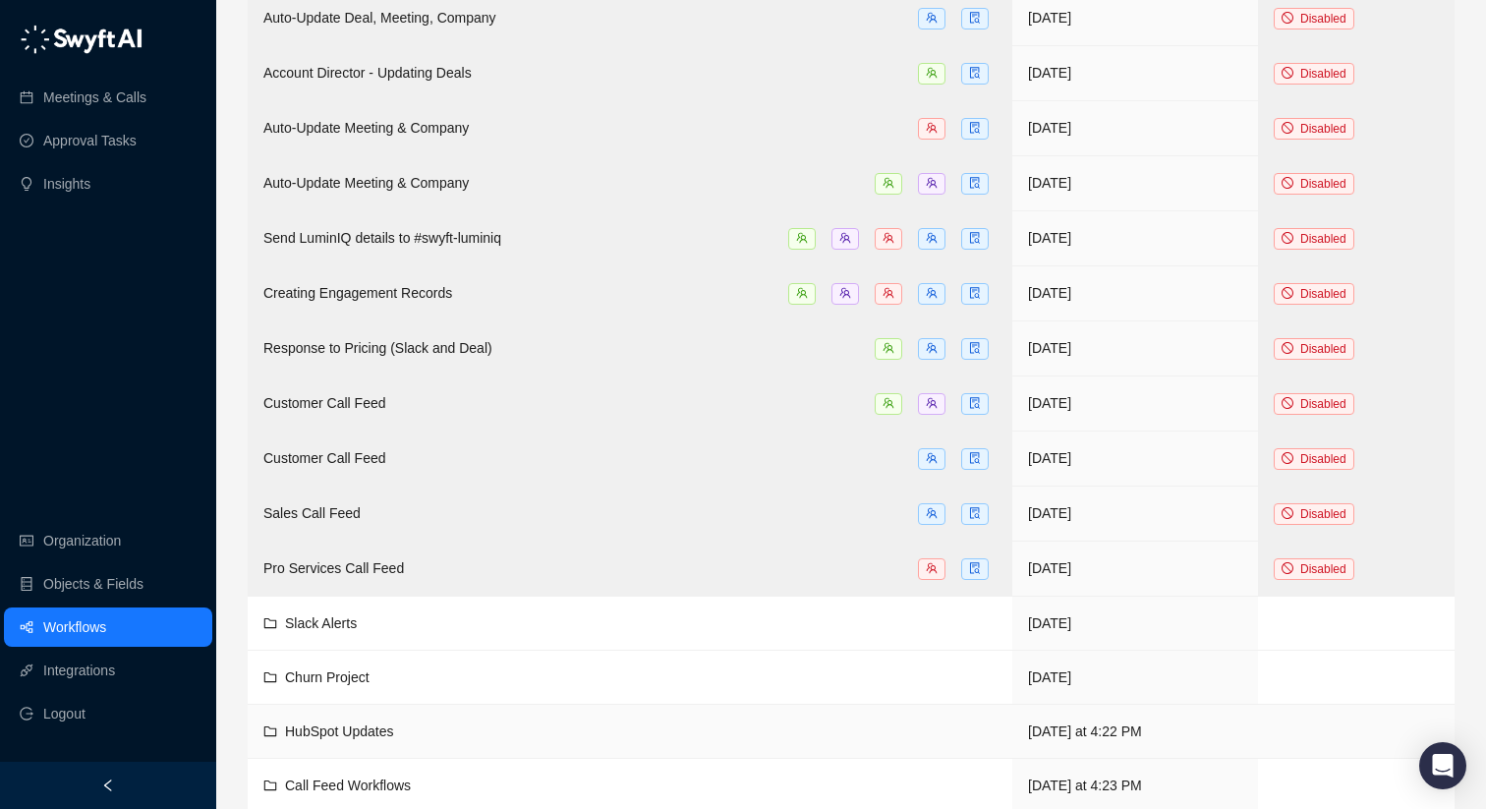
click at [437, 720] on div "HubSpot Updates" at bounding box center [629, 731] width 733 height 22
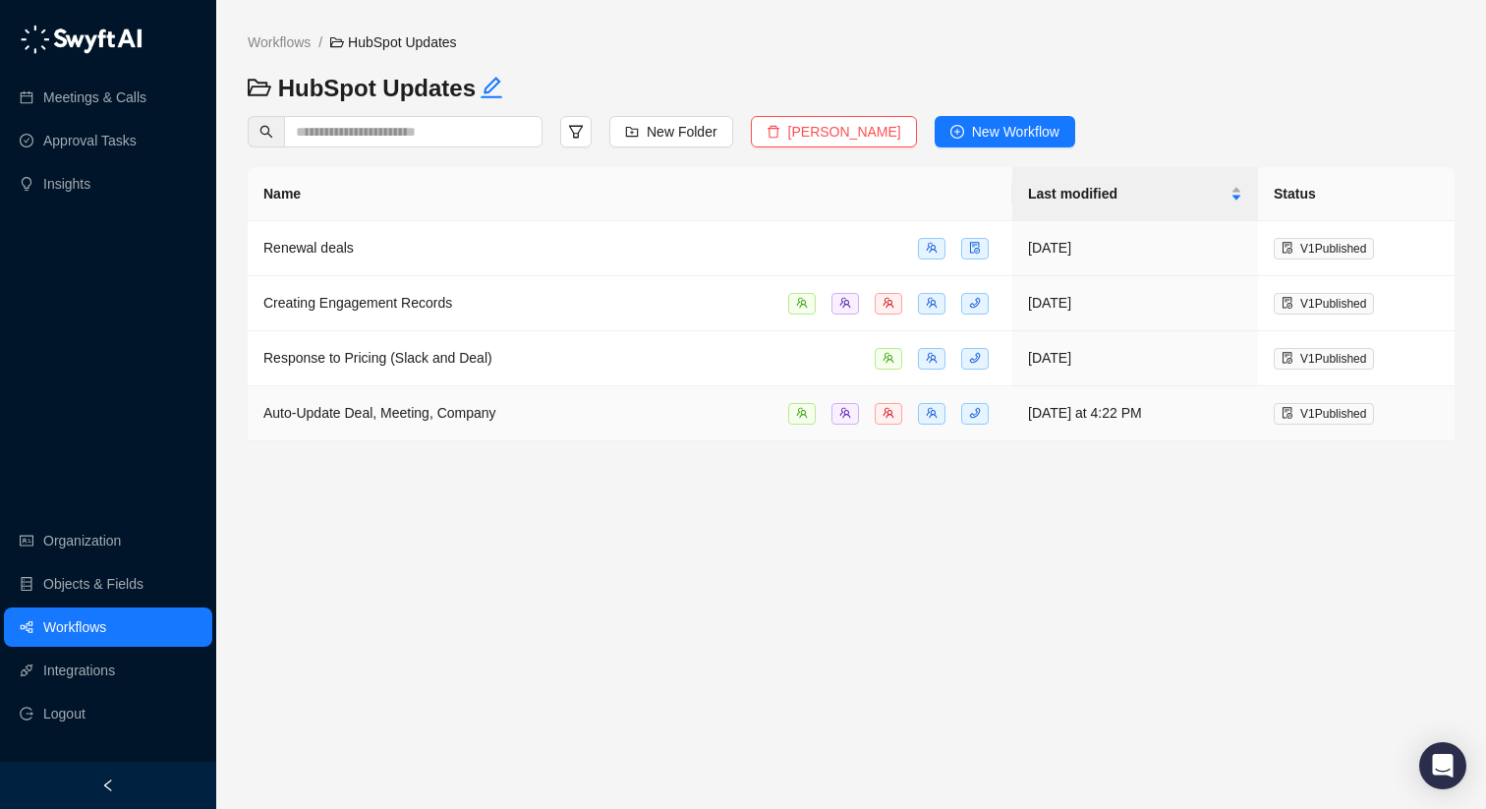
click at [479, 425] on td "Auto-Update Deal, Meeting, Company" at bounding box center [630, 413] width 765 height 55
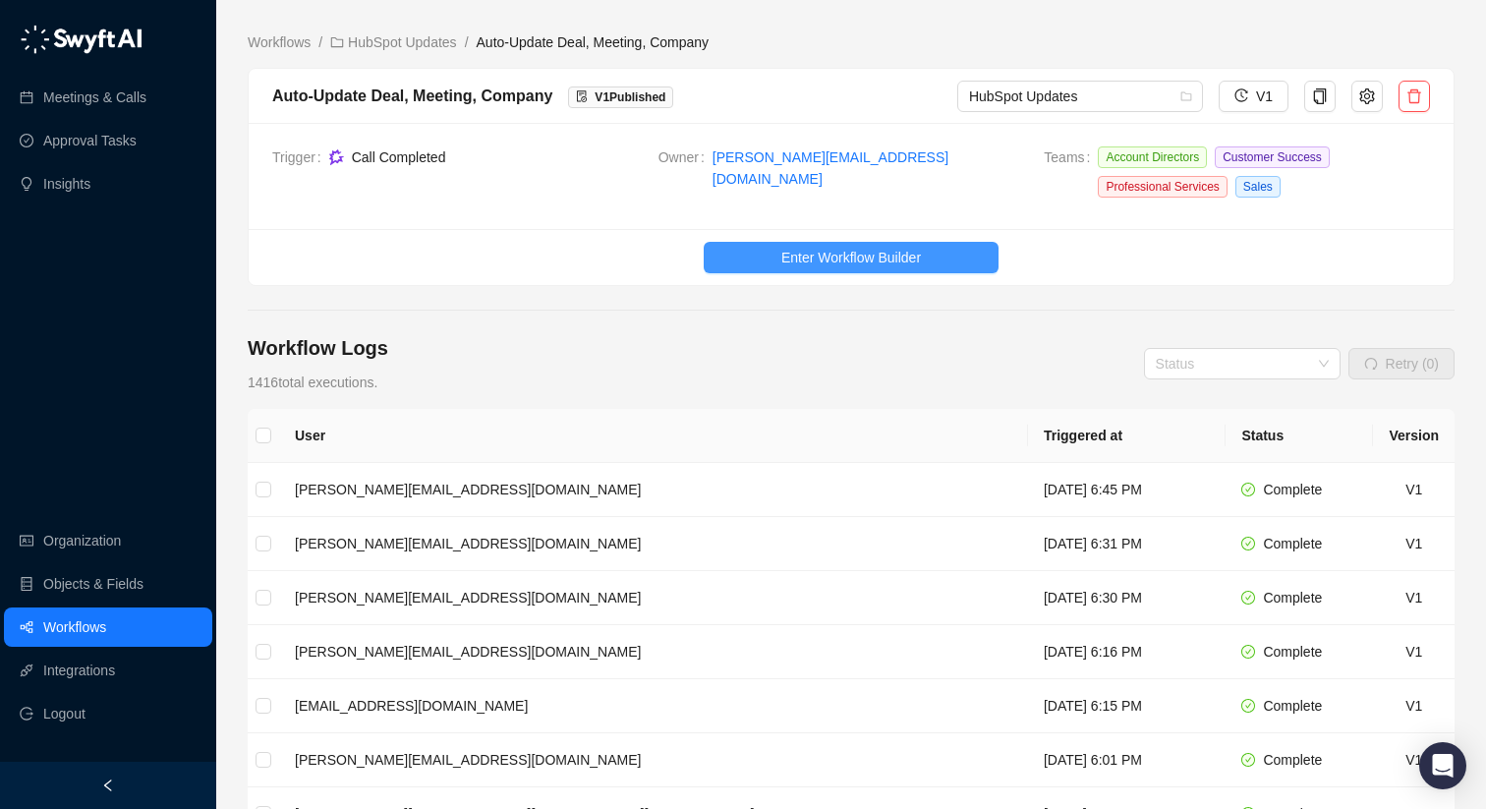
click at [892, 256] on span "Enter Workflow Builder" at bounding box center [851, 258] width 140 height 22
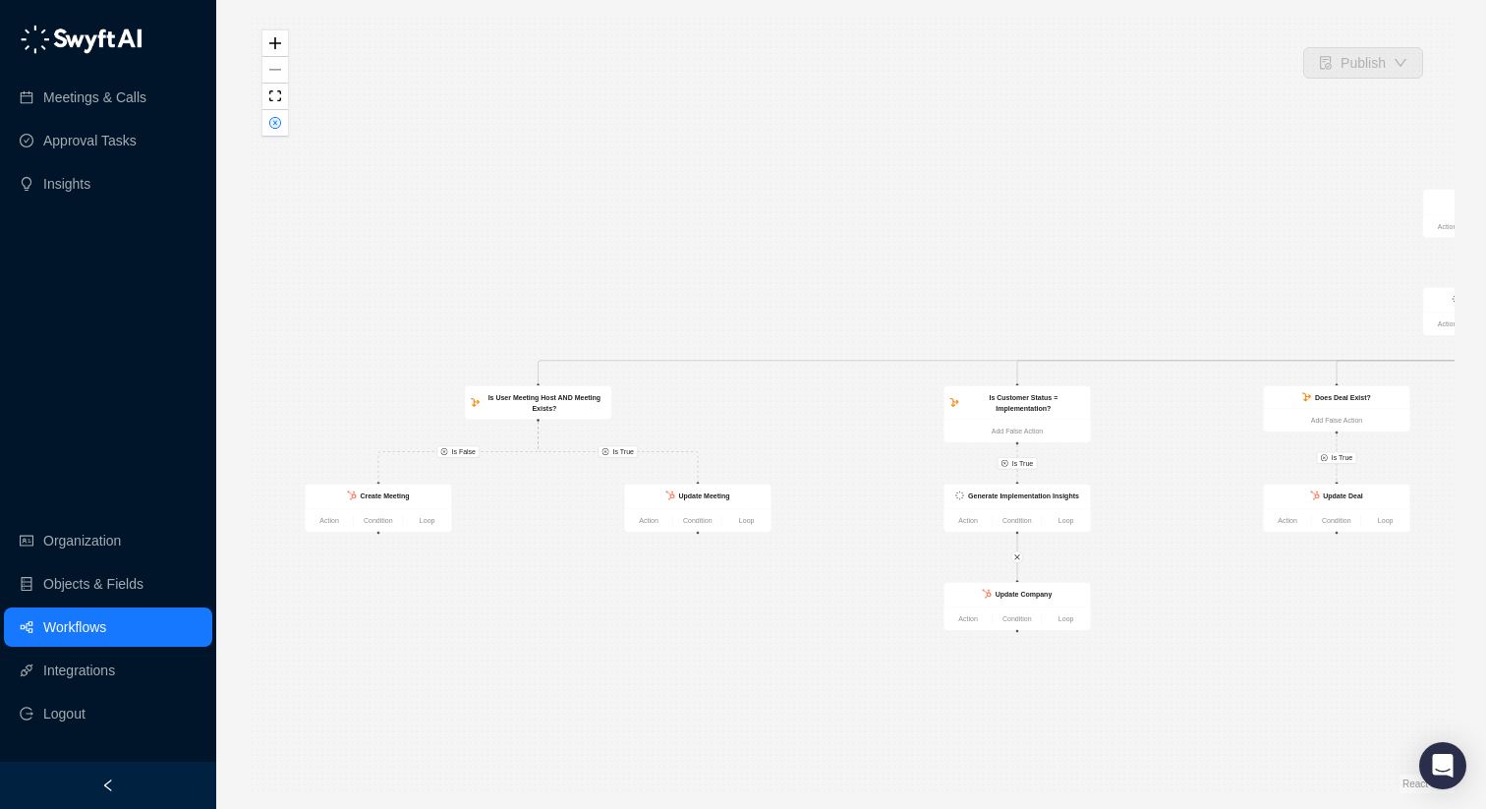
drag, startPoint x: 802, startPoint y: 622, endPoint x: 1287, endPoint y: 627, distance: 485.5
click at [1287, 627] on div "Is True Is False Is True Is True Is True Is True Is True Create Meeting Action …" at bounding box center [851, 404] width 1207 height 777
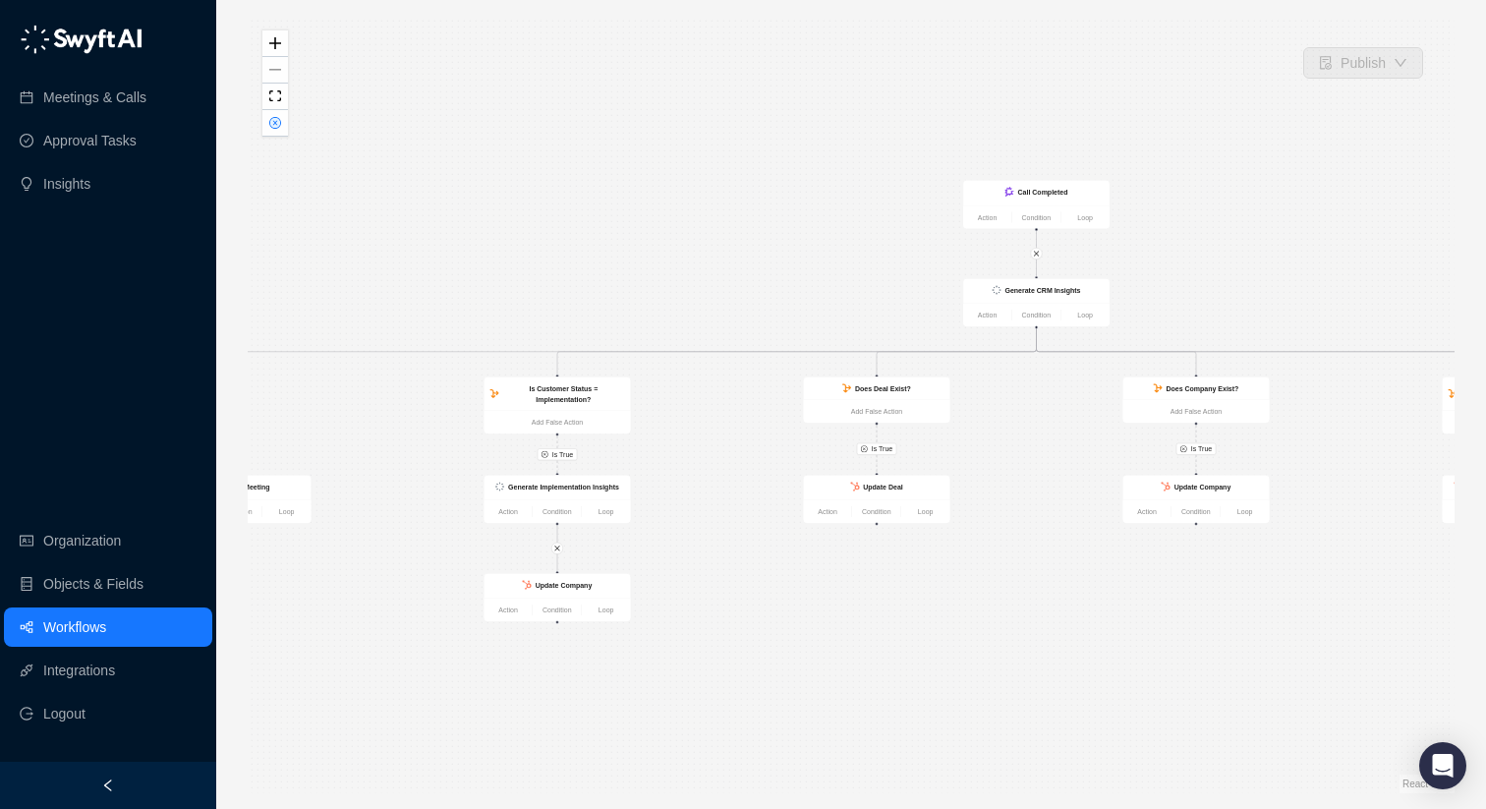
drag, startPoint x: 868, startPoint y: 481, endPoint x: 408, endPoint y: 472, distance: 460.0
click at [408, 472] on div "Is True Is False Is True Is True Is True Is True Is True Create Meeting Action …" at bounding box center [851, 404] width 1207 height 777
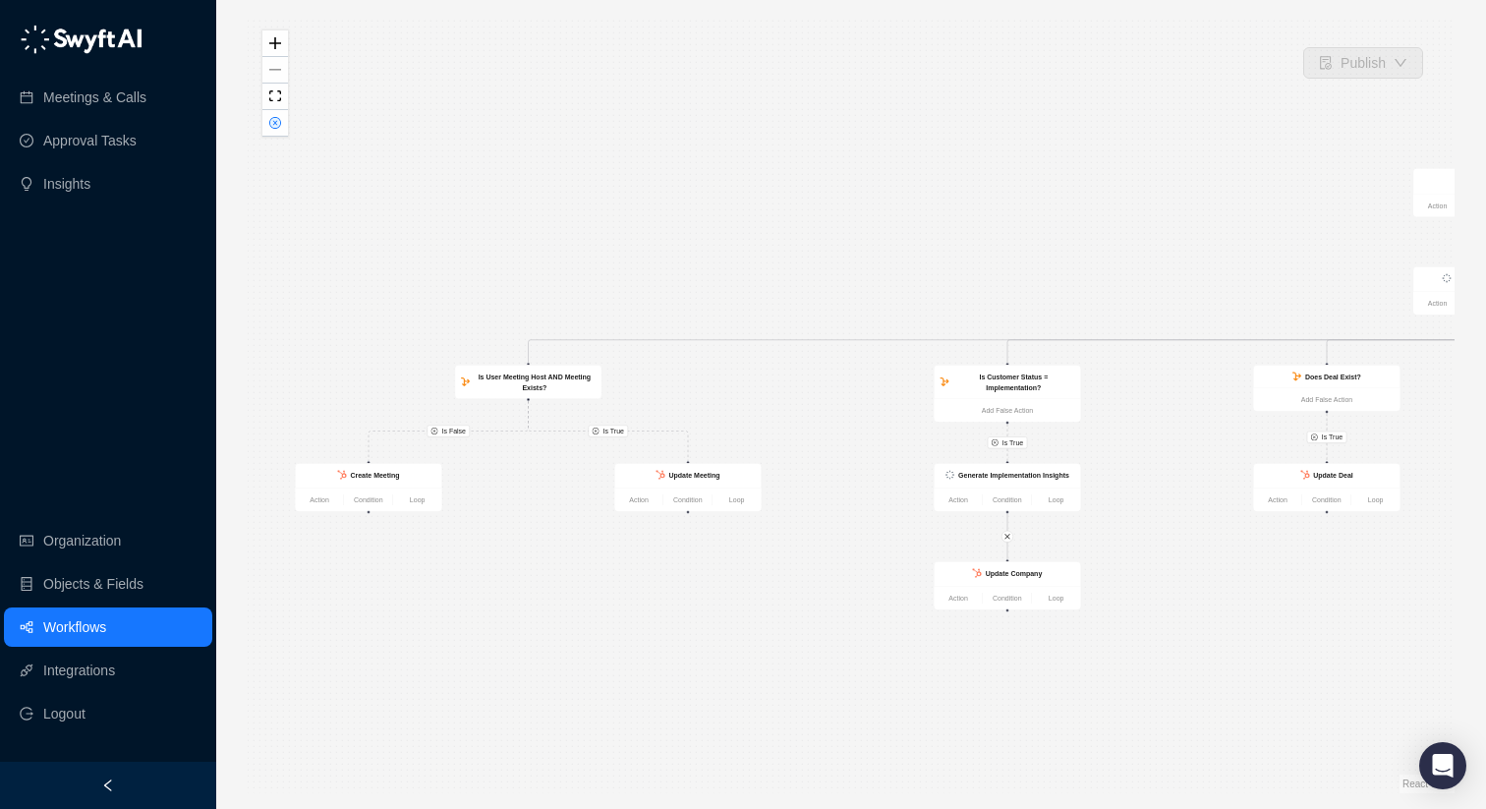
drag, startPoint x: 1034, startPoint y: 623, endPoint x: 1485, endPoint y: 611, distance: 451.3
click at [1485, 611] on div "Publish Is True Is False Is True Is True Is True Is True Is True Create Meeting…" at bounding box center [851, 404] width 1270 height 809
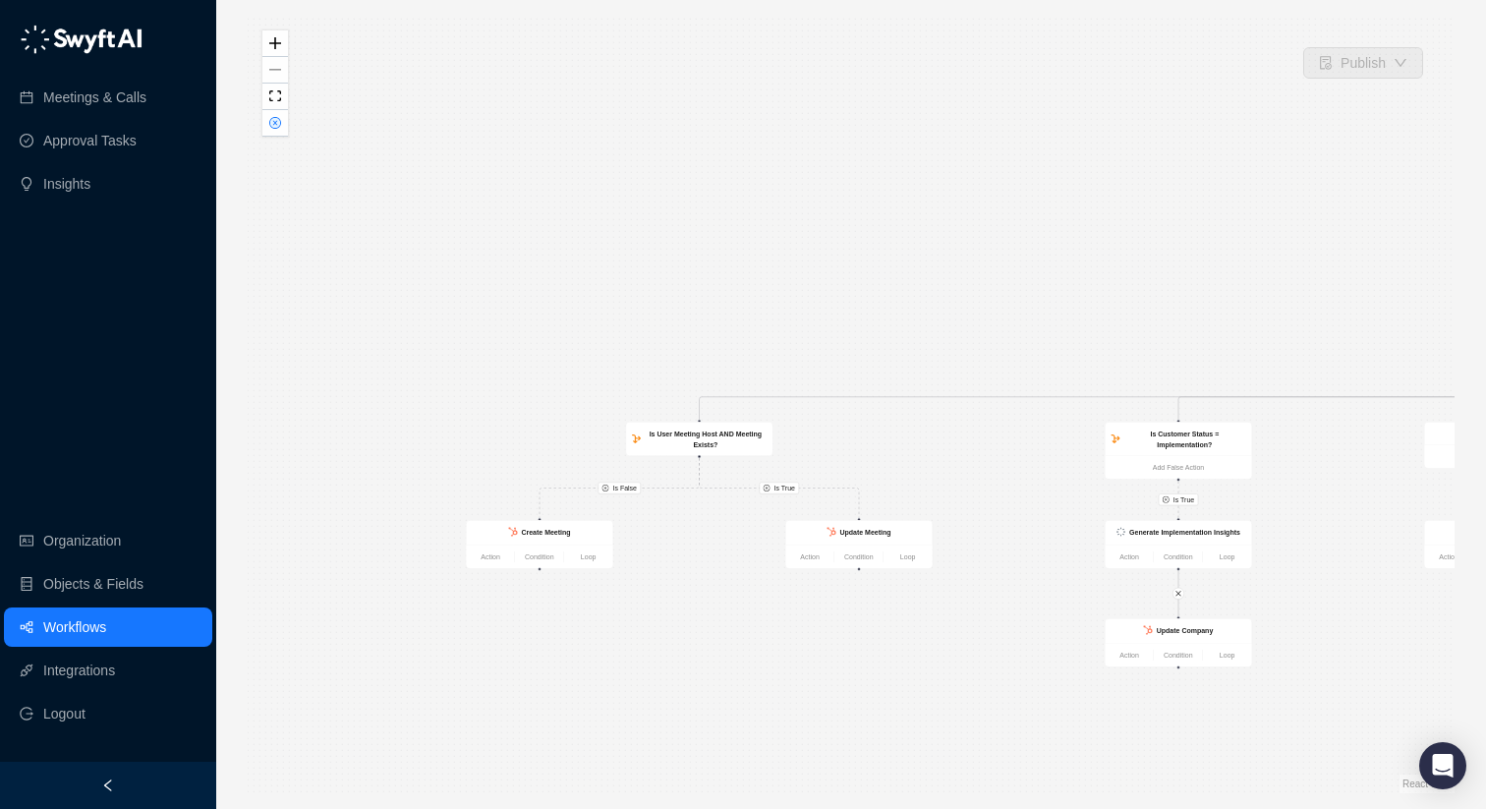
drag, startPoint x: 745, startPoint y: 633, endPoint x: 909, endPoint y: 689, distance: 173.4
click at [909, 689] on div "Is True Is False Is True Is True Is True Is True Is True Create Meeting Action …" at bounding box center [851, 404] width 1207 height 777
click at [887, 527] on strong "Update Meeting" at bounding box center [863, 531] width 51 height 8
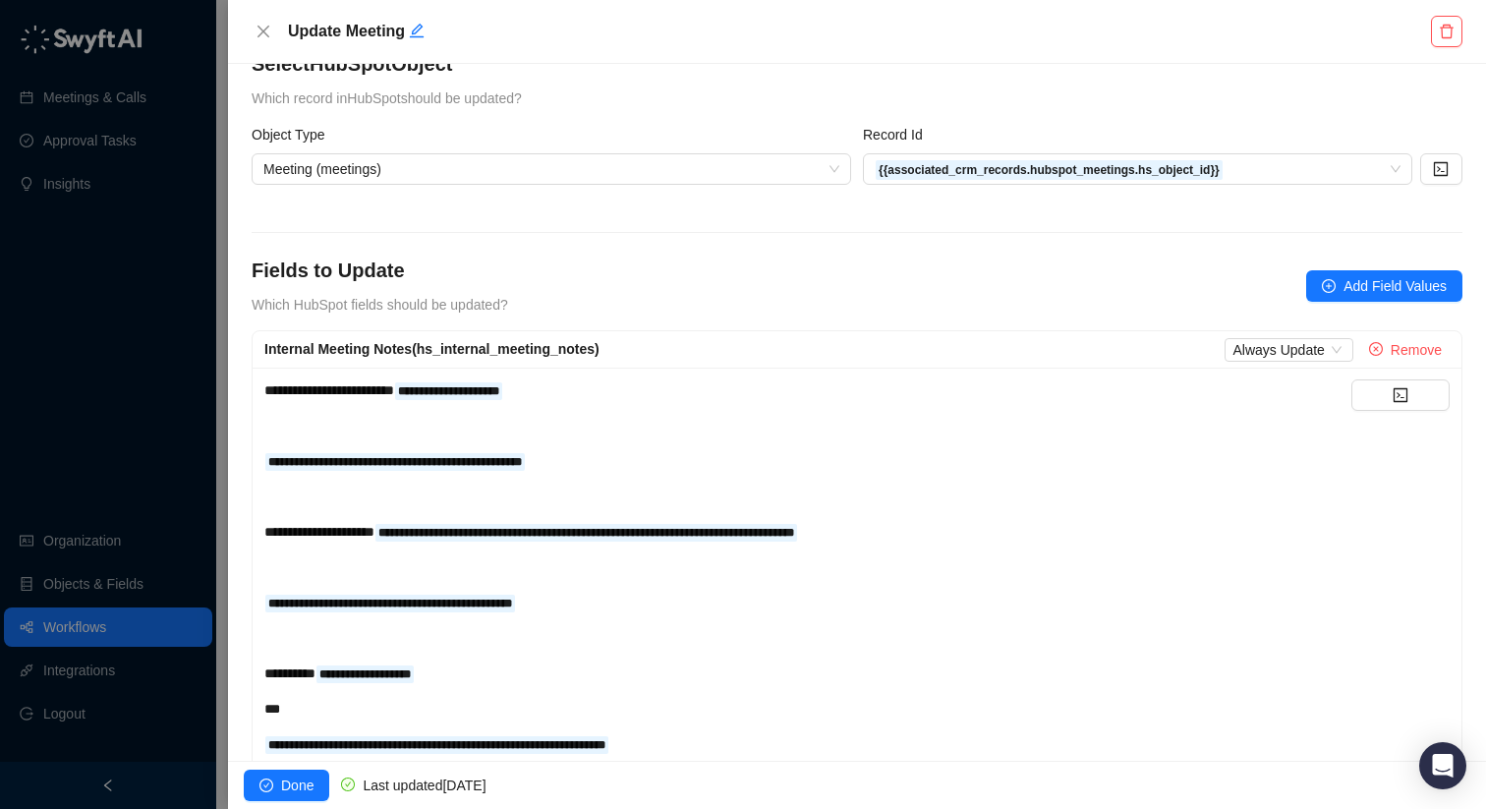
scroll to position [101, 0]
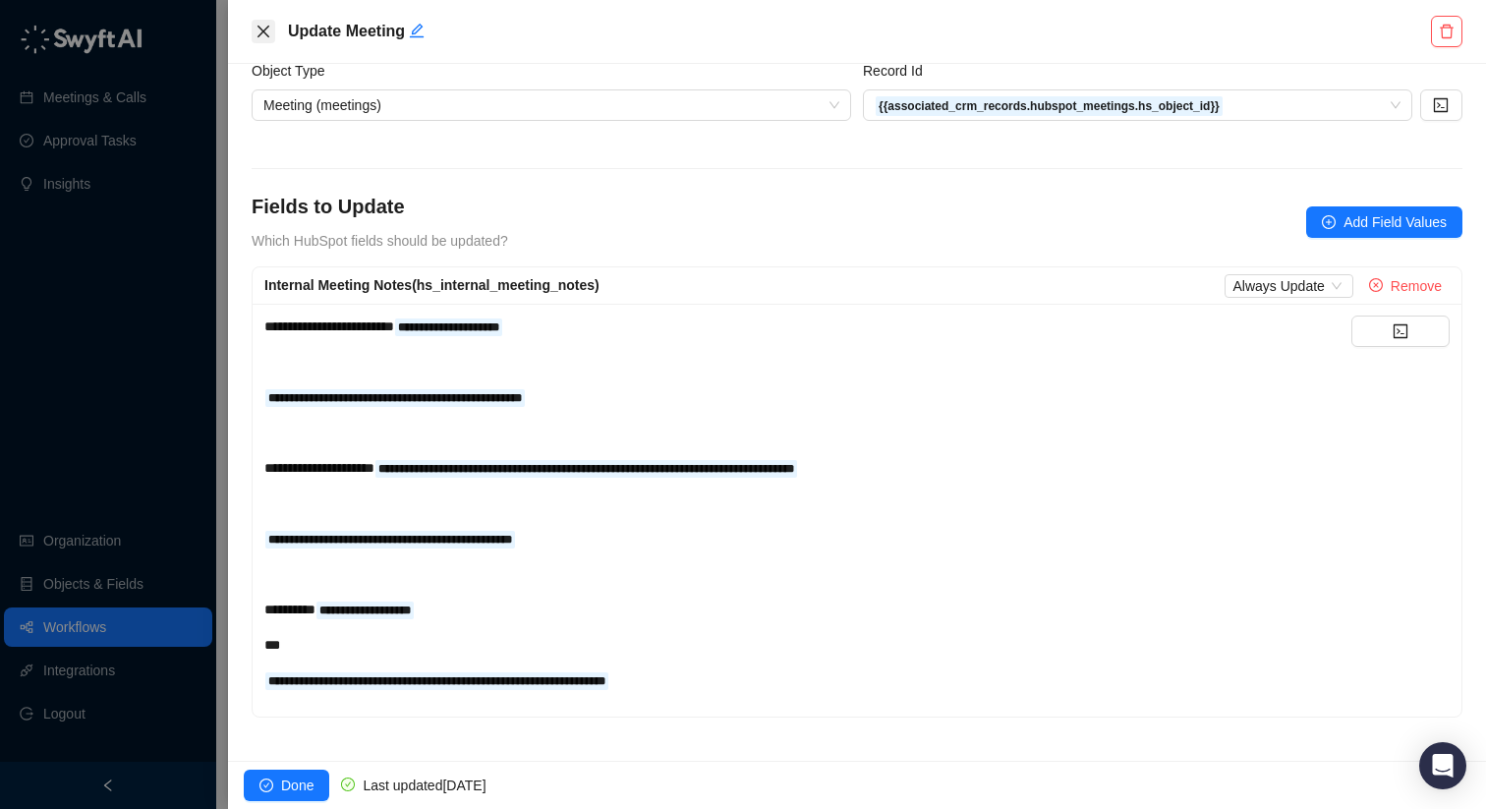
click at [263, 27] on icon "close" at bounding box center [264, 32] width 16 height 16
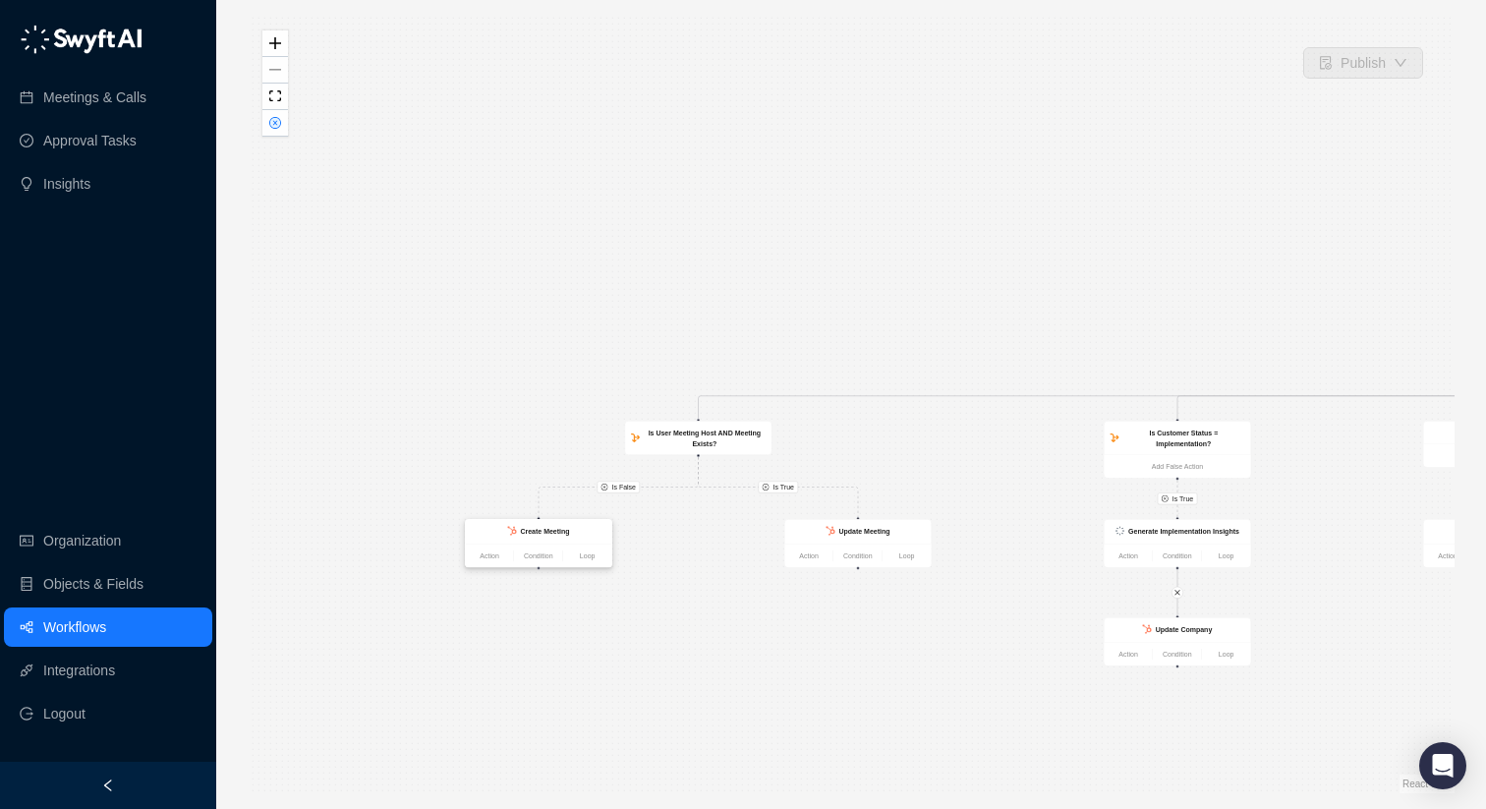
click at [587, 534] on div "Create Meeting" at bounding box center [539, 532] width 135 height 13
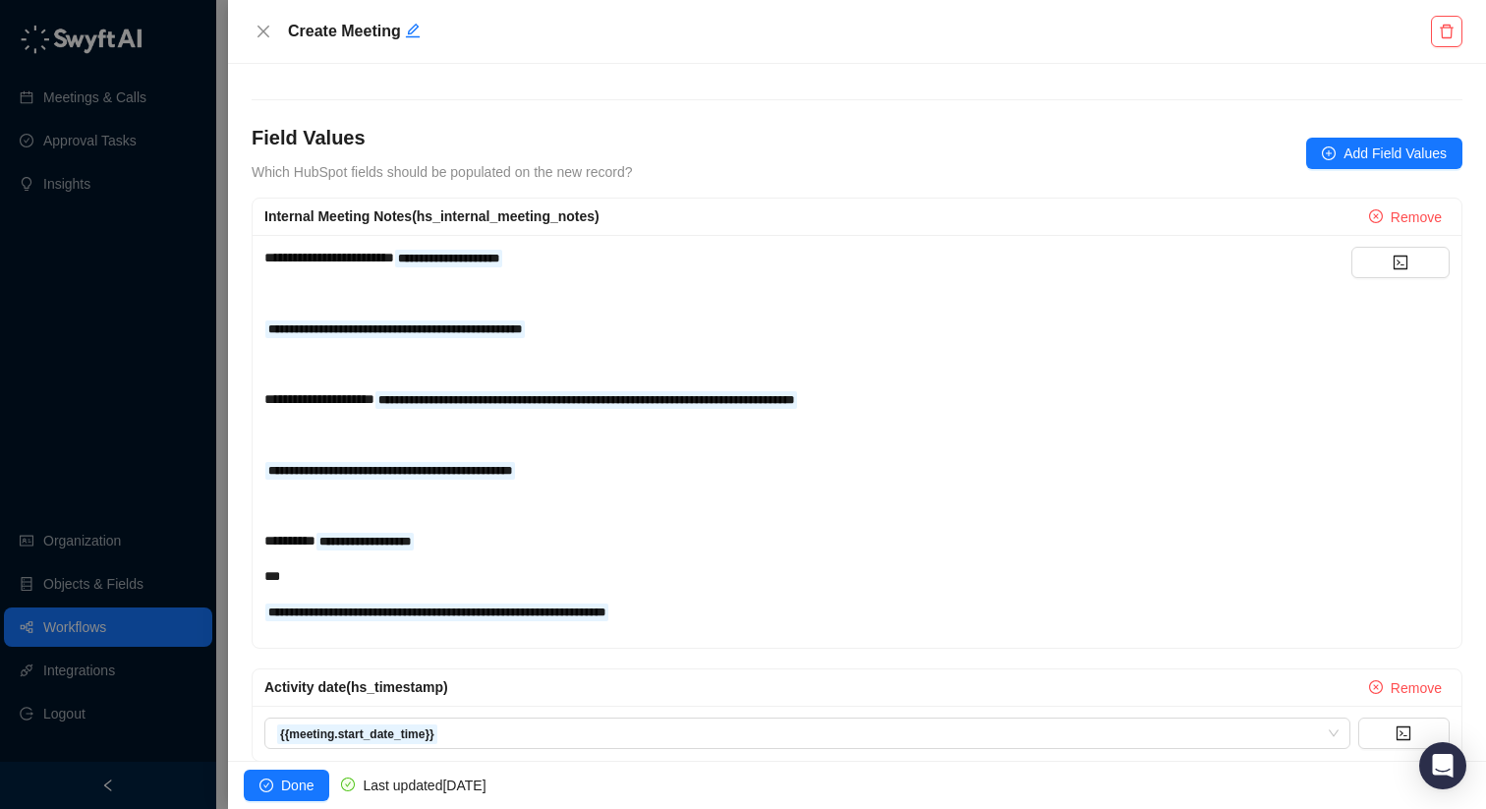
scroll to position [326, 0]
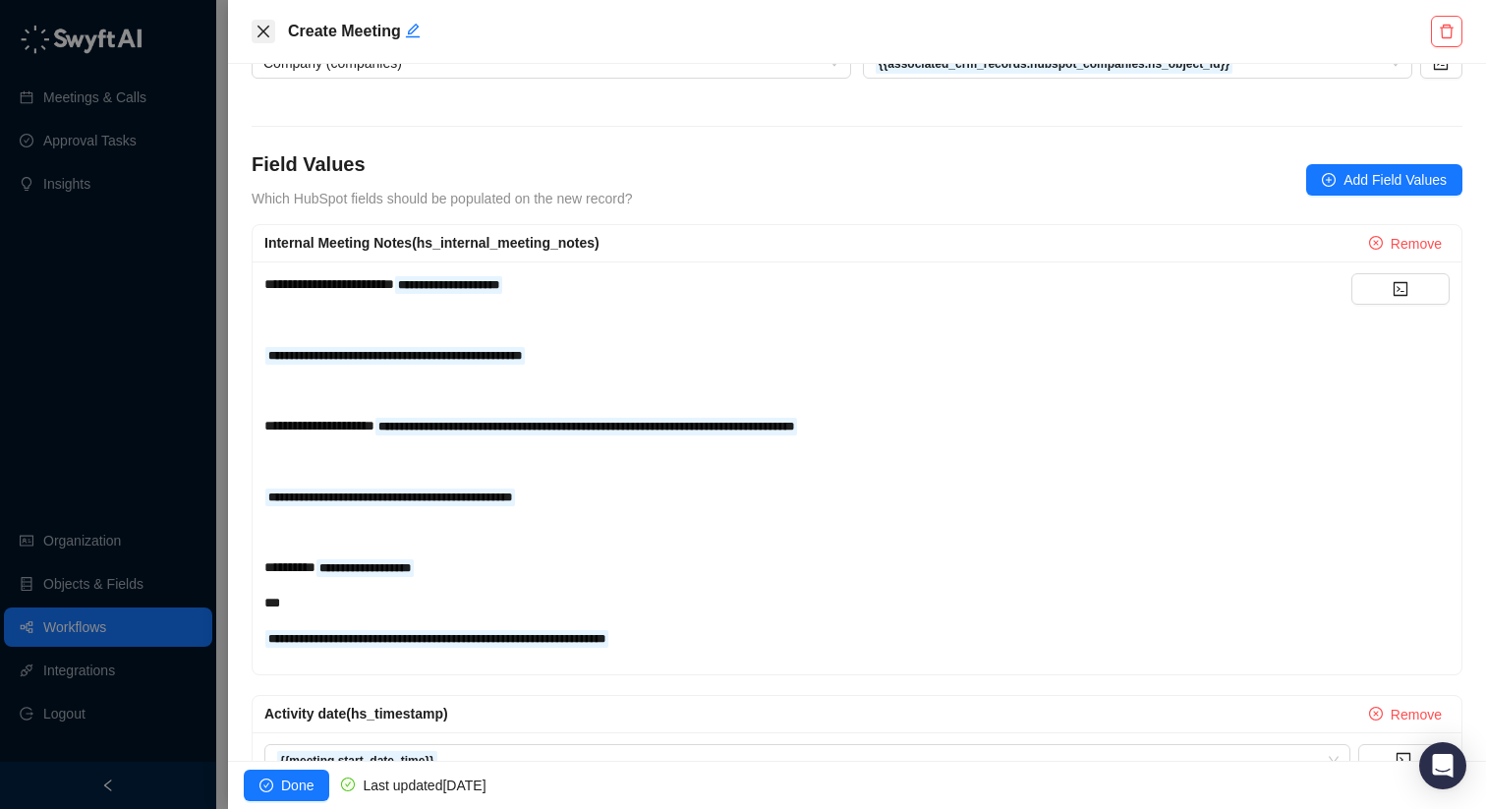
click at [257, 30] on icon "close" at bounding box center [264, 32] width 16 height 16
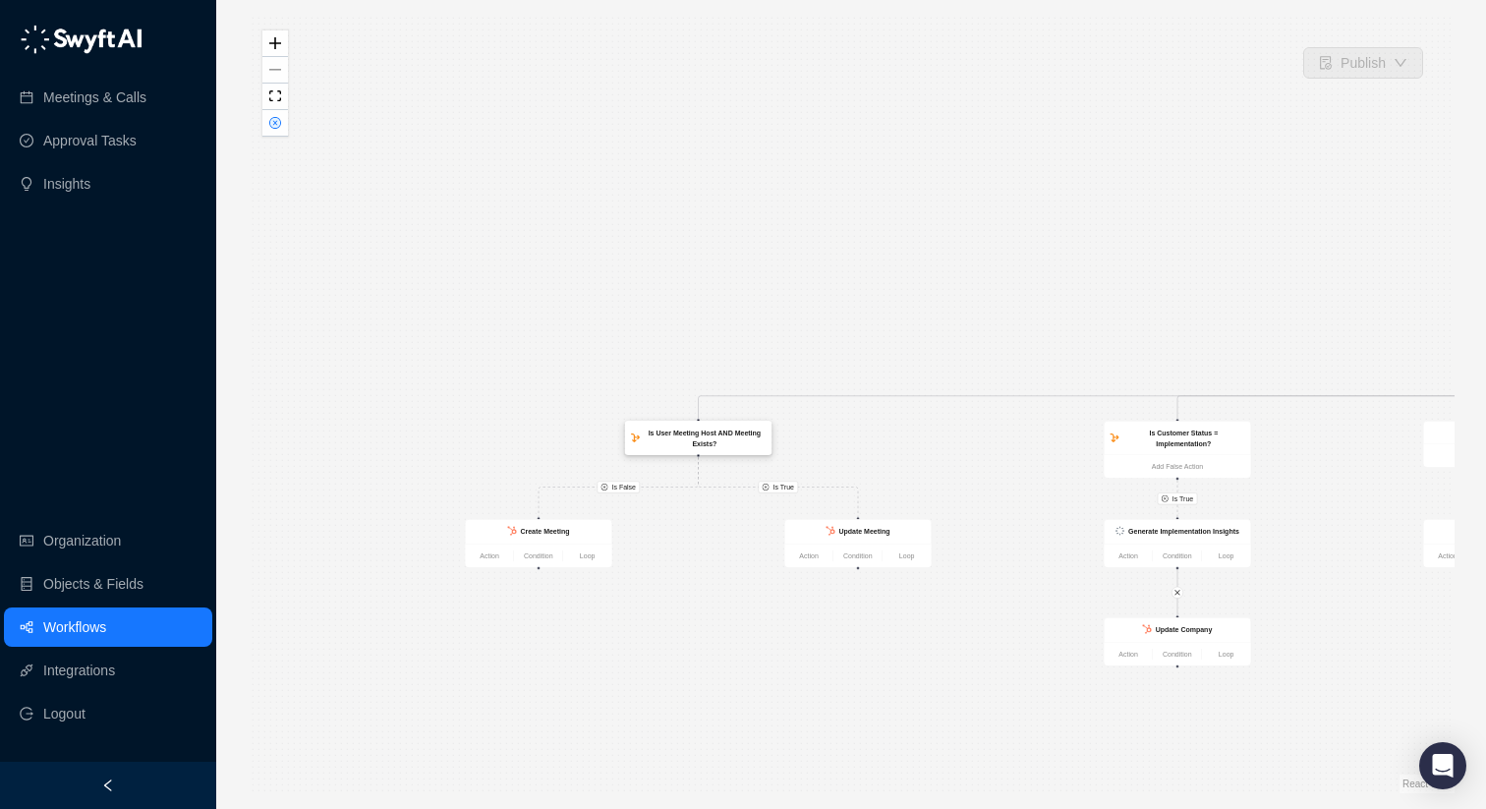
click at [741, 443] on div "Is User Meeting Host AND Meeting Exists?" at bounding box center [705, 439] width 122 height 22
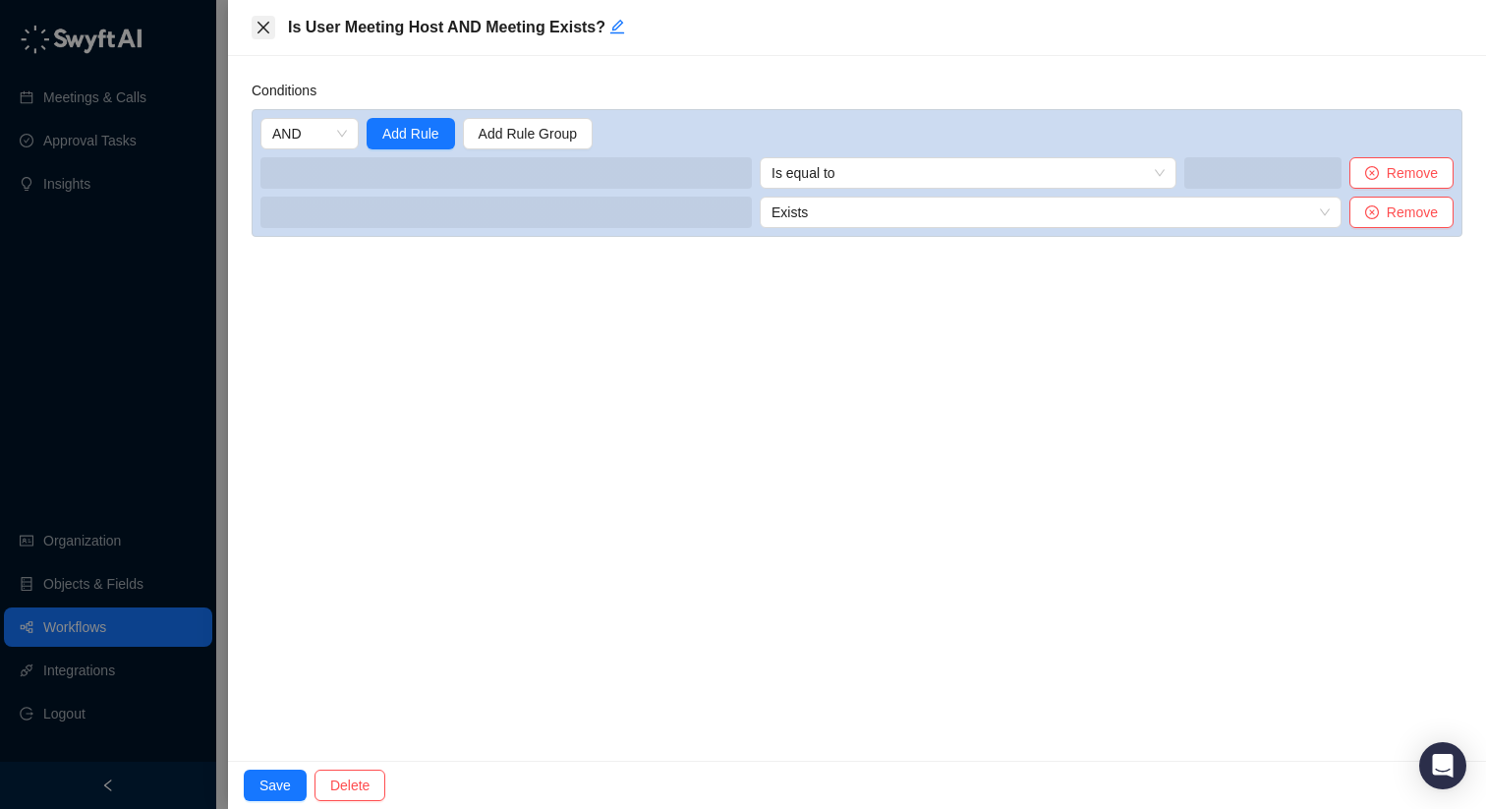
click at [262, 31] on icon "close" at bounding box center [264, 28] width 16 height 16
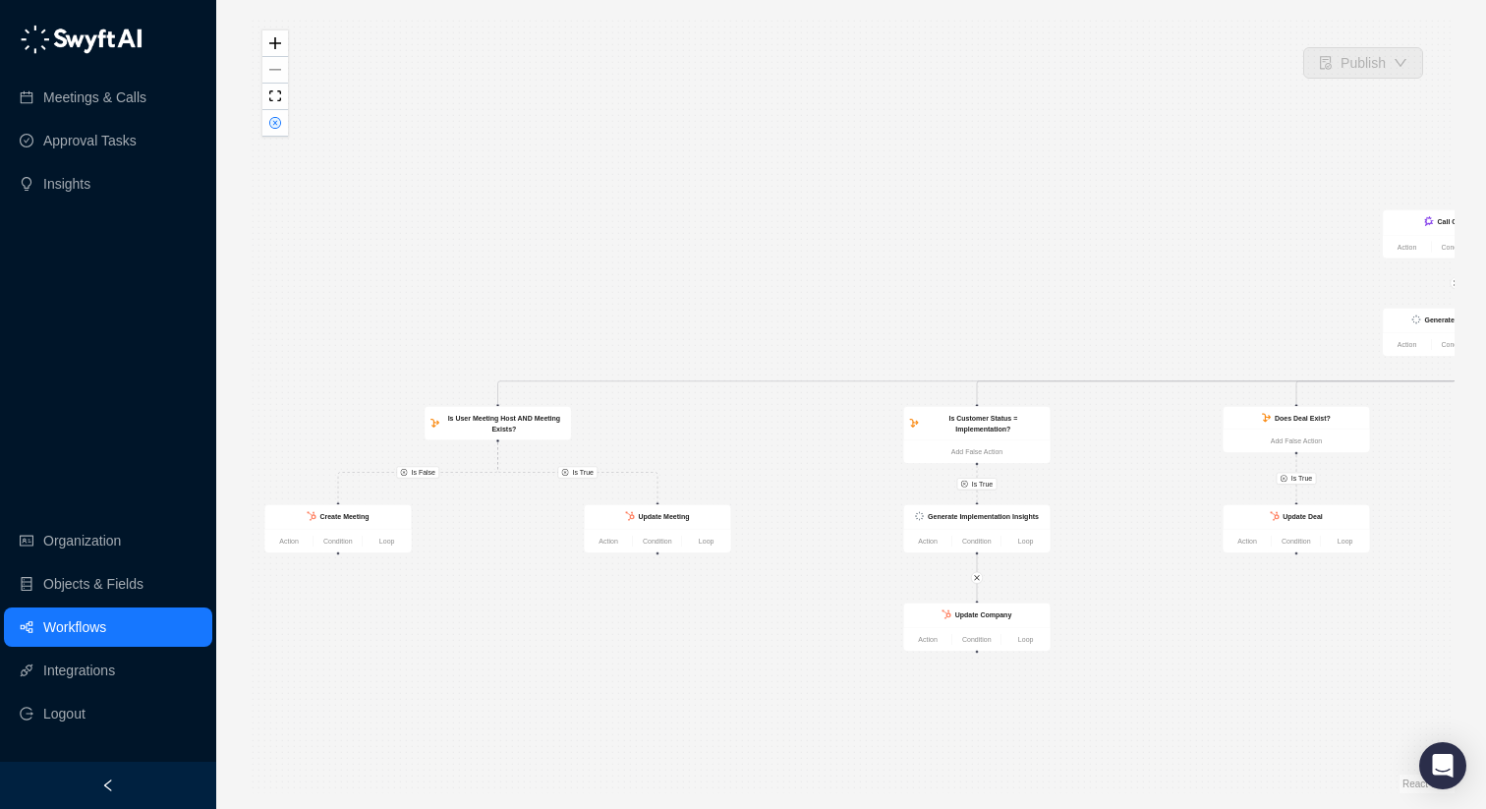
drag, startPoint x: 809, startPoint y: 605, endPoint x: 626, endPoint y: 591, distance: 183.4
click at [626, 591] on div "Is True Is False Is True Is True Is True Is True Is True Create Meeting Action …" at bounding box center [851, 404] width 1207 height 777
click at [364, 514] on strong "Create Meeting" at bounding box center [343, 516] width 49 height 8
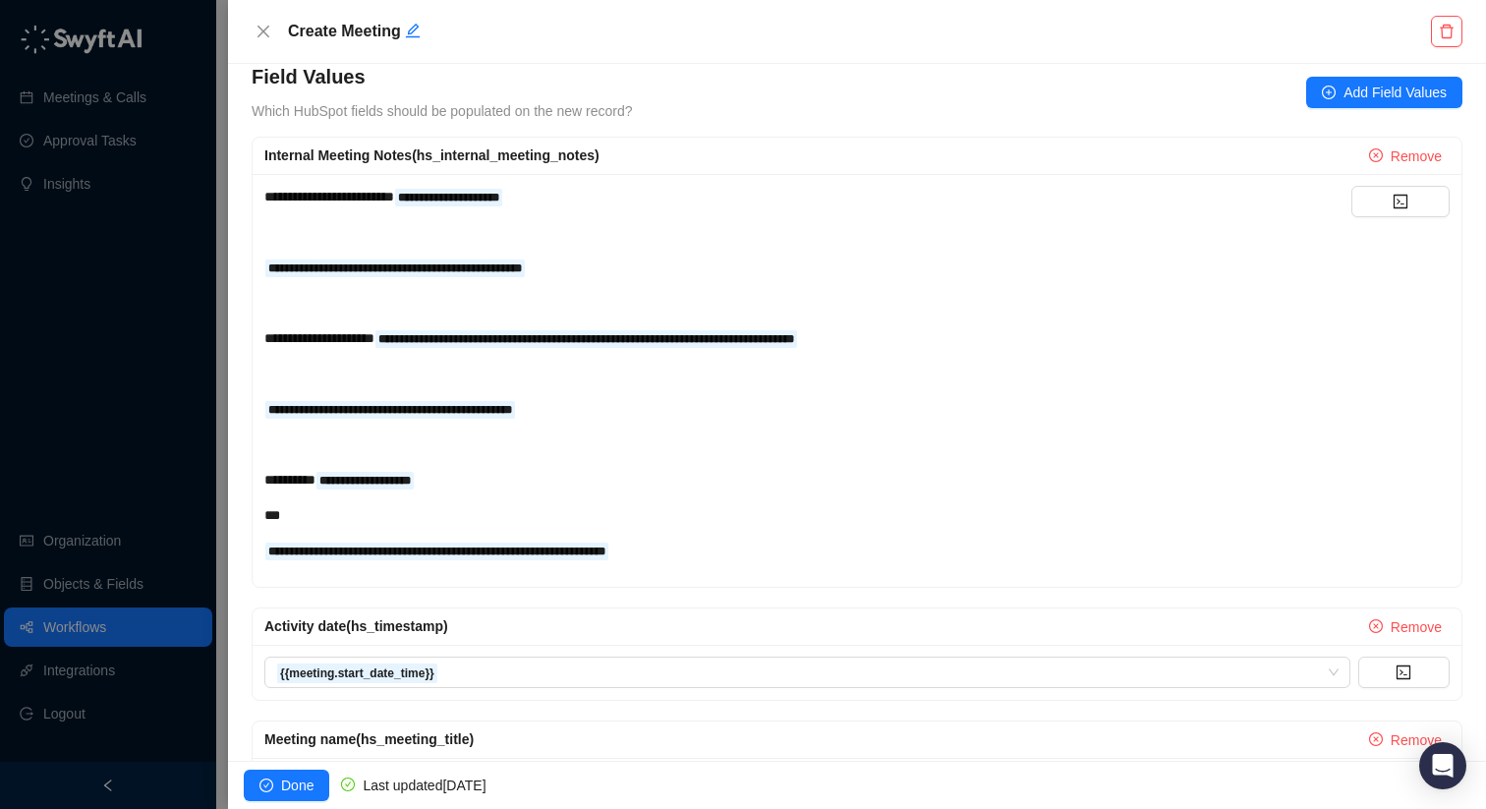
scroll to position [433, 0]
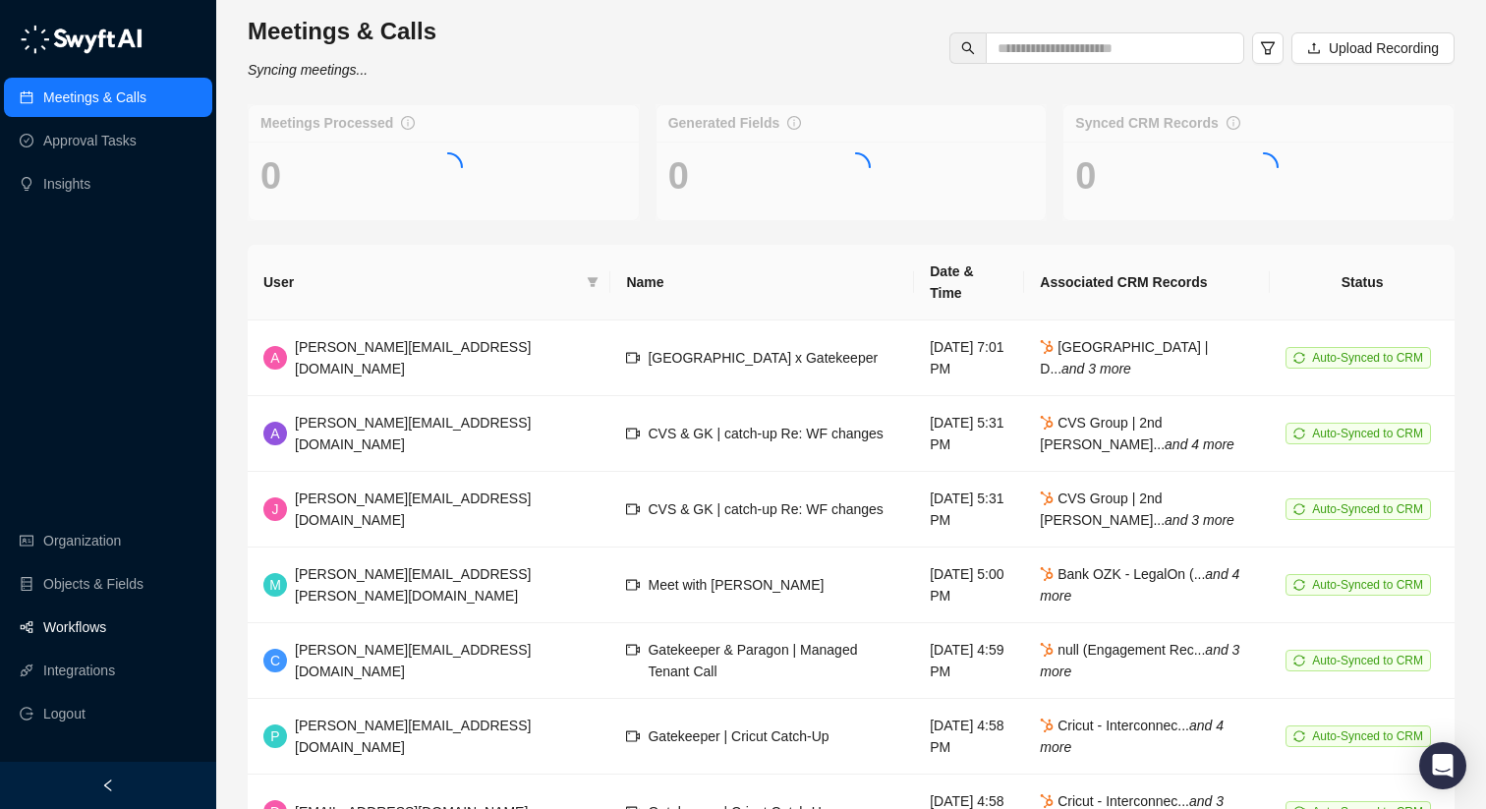
click at [106, 622] on link "Workflows" at bounding box center [74, 626] width 63 height 39
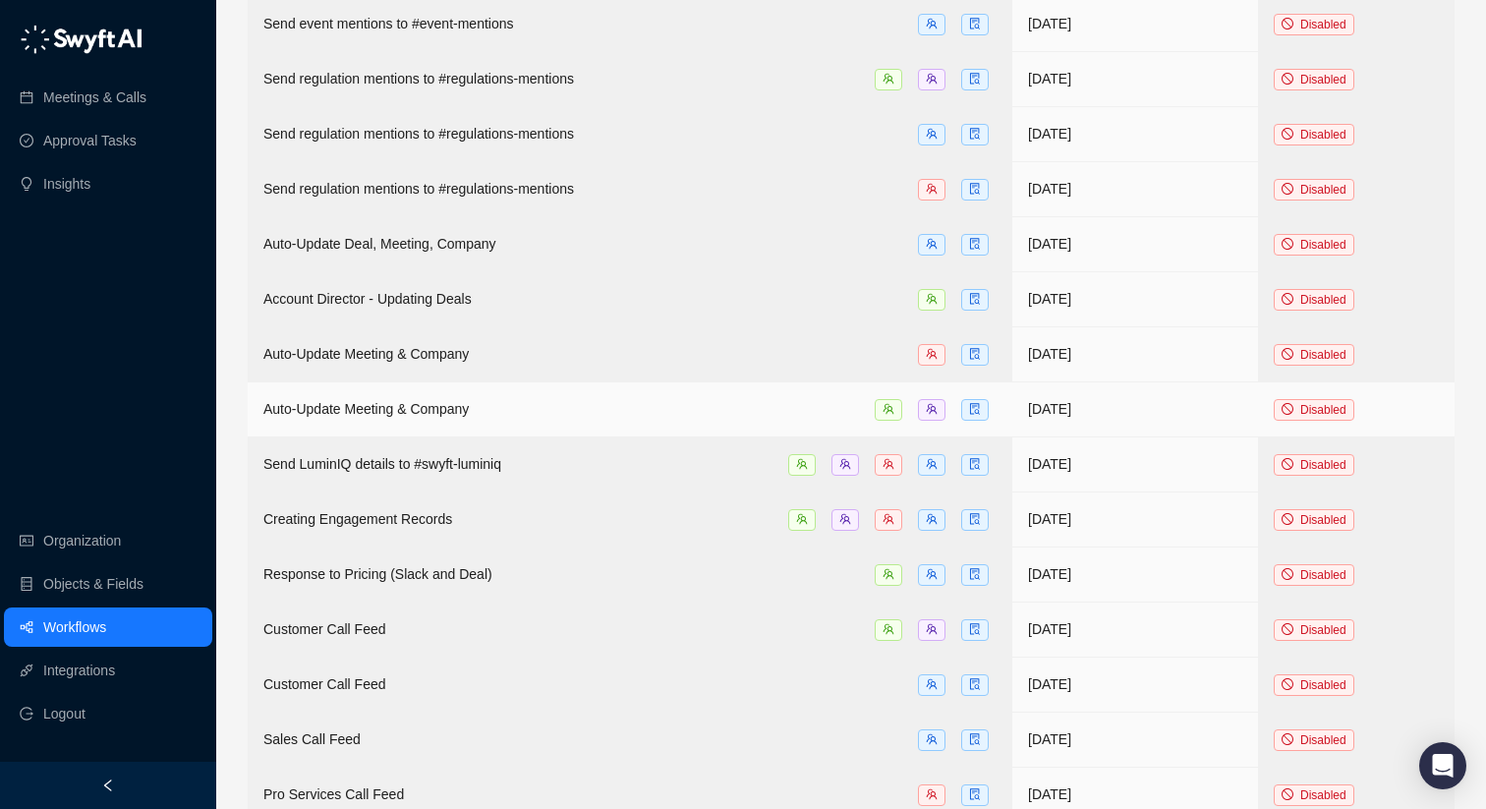
scroll to position [1720, 0]
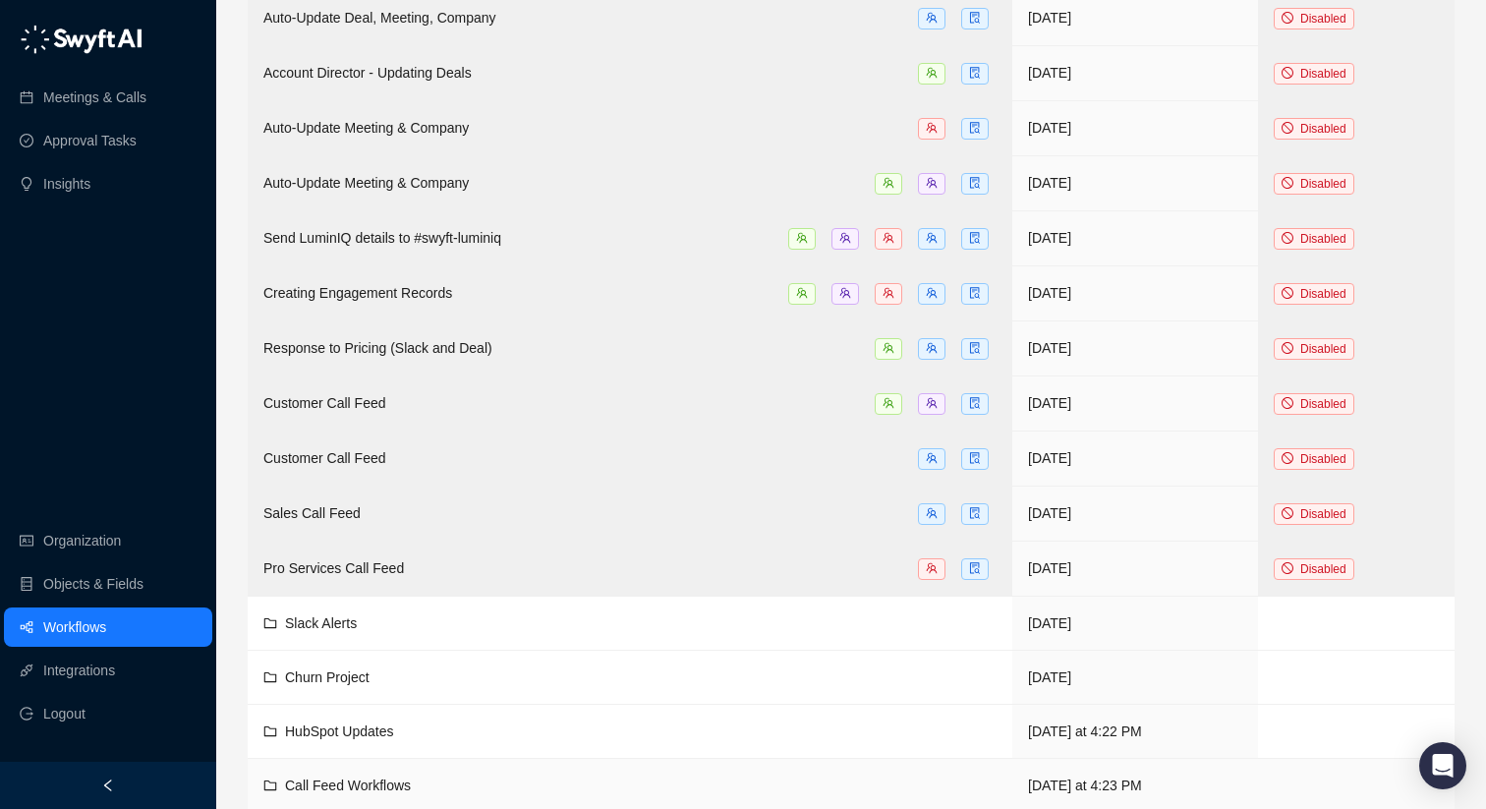
click at [373, 759] on td "Call Feed Workflows" at bounding box center [630, 786] width 765 height 54
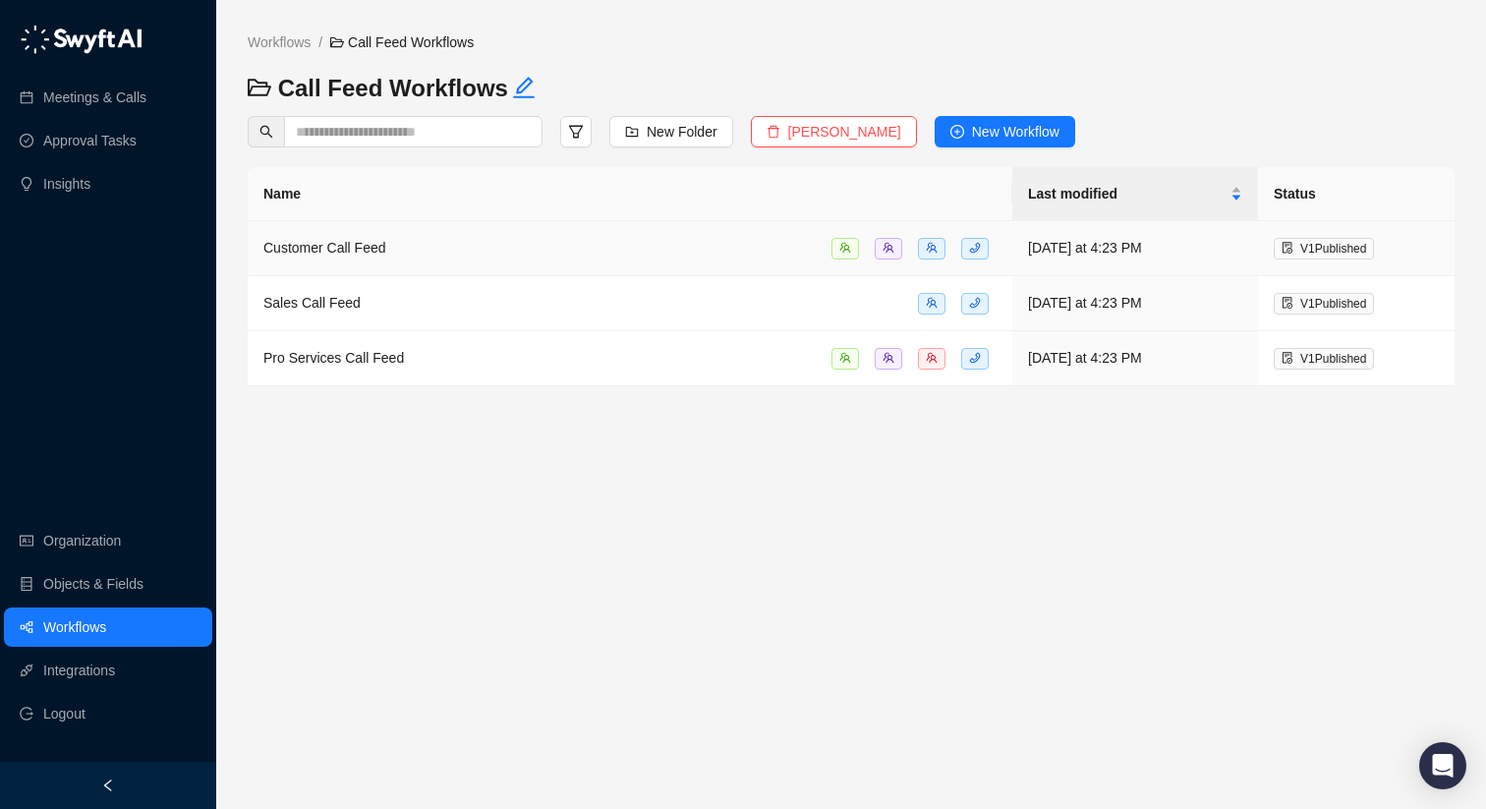
click at [436, 243] on div "Customer Call Feed" at bounding box center [629, 248] width 733 height 23
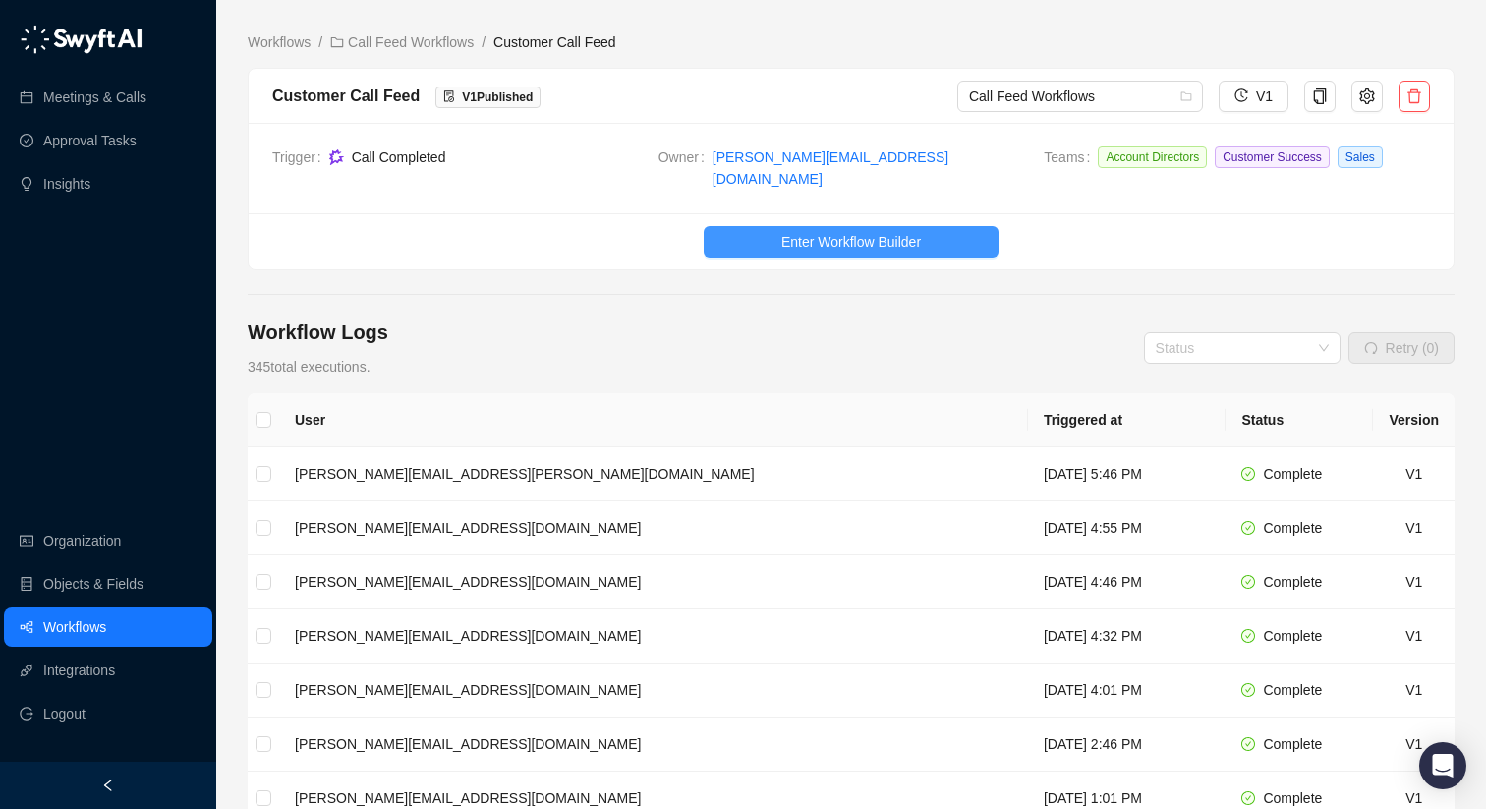
click at [777, 237] on button "Enter Workflow Builder" at bounding box center [851, 241] width 295 height 31
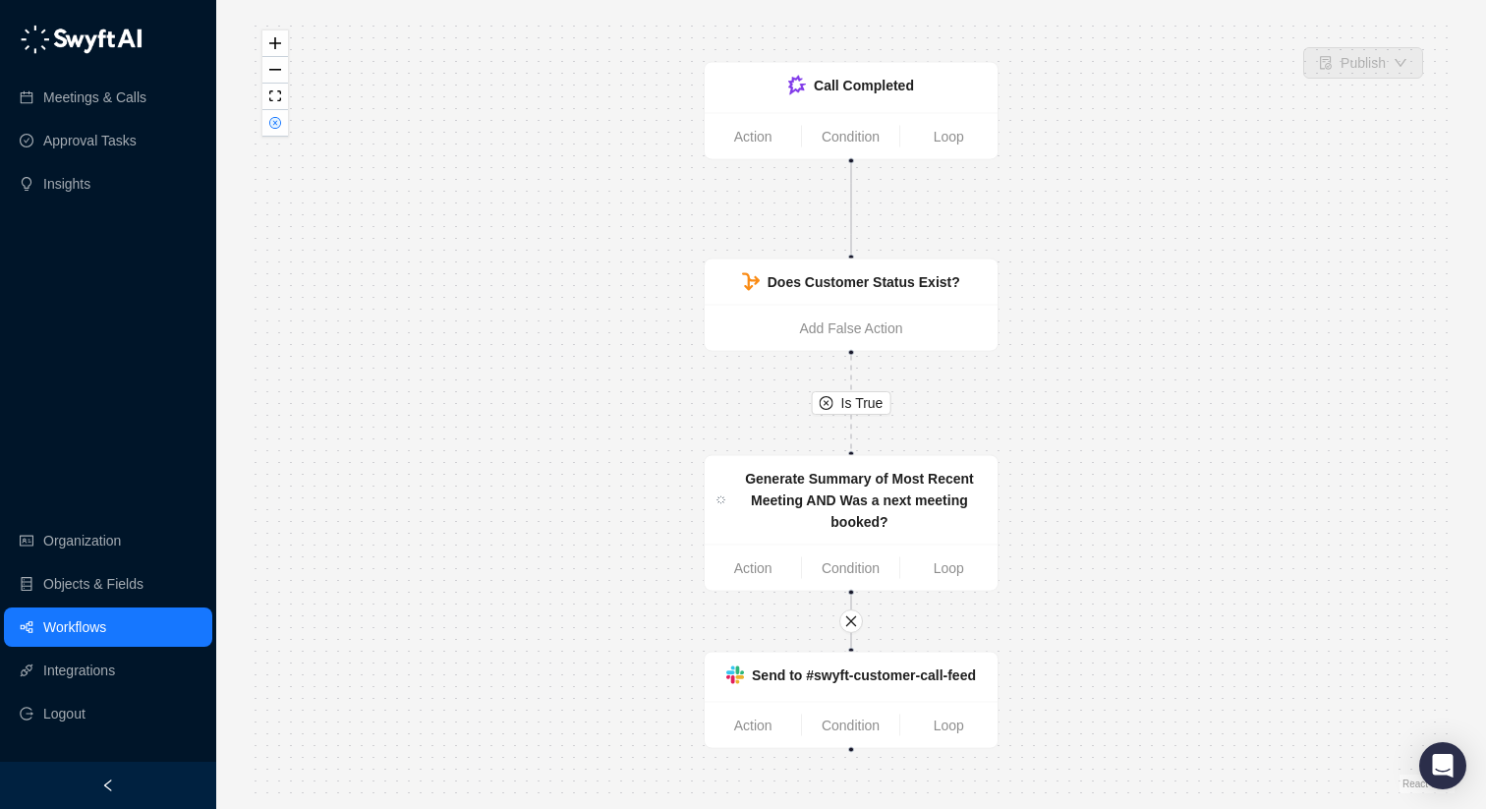
click at [106, 622] on link "Workflows" at bounding box center [74, 626] width 63 height 39
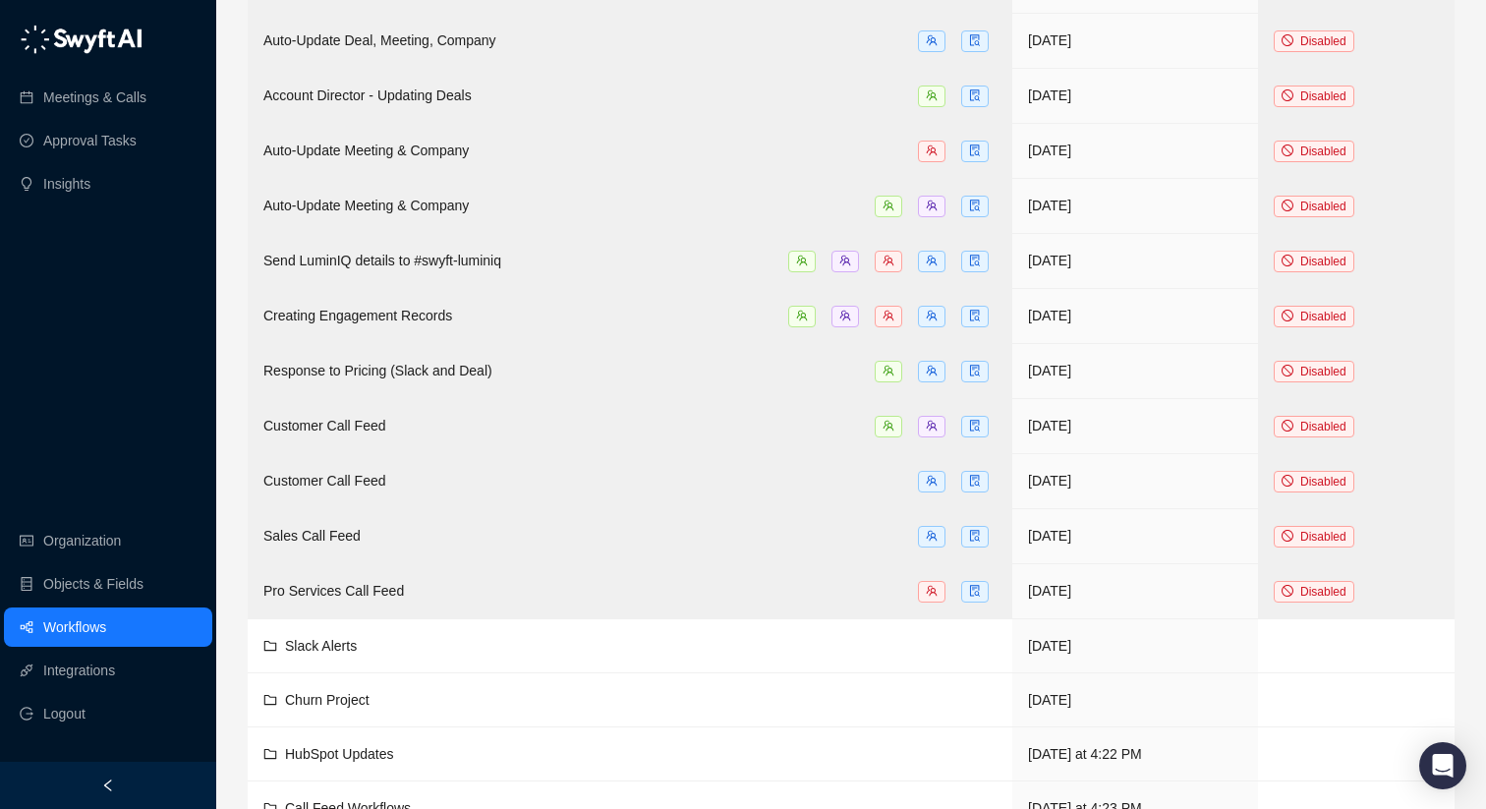
scroll to position [1720, 0]
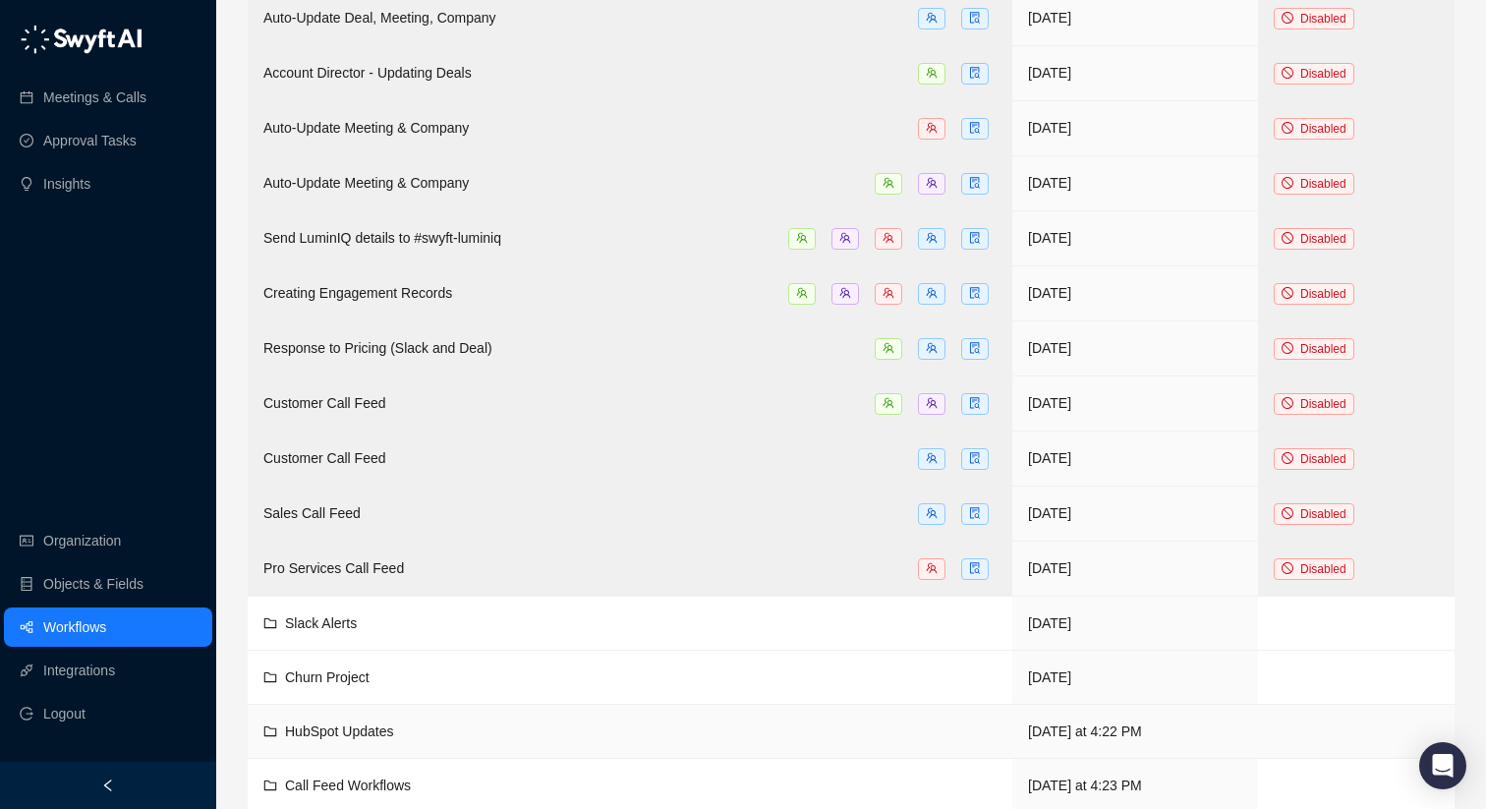
click at [353, 723] on span "HubSpot Updates" at bounding box center [339, 731] width 109 height 16
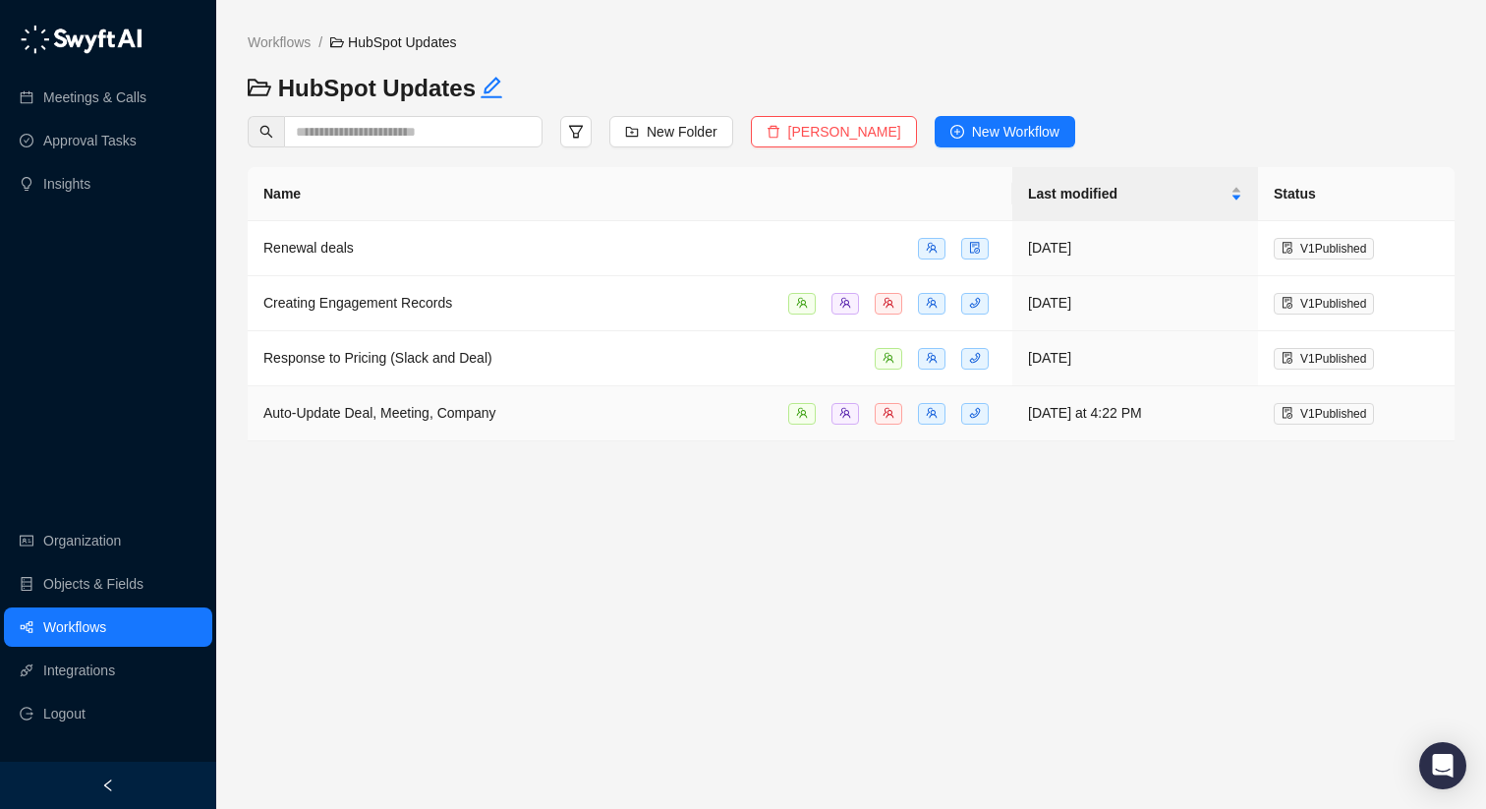
click at [490, 405] on span "Auto-Update Deal, Meeting, Company" at bounding box center [379, 413] width 233 height 16
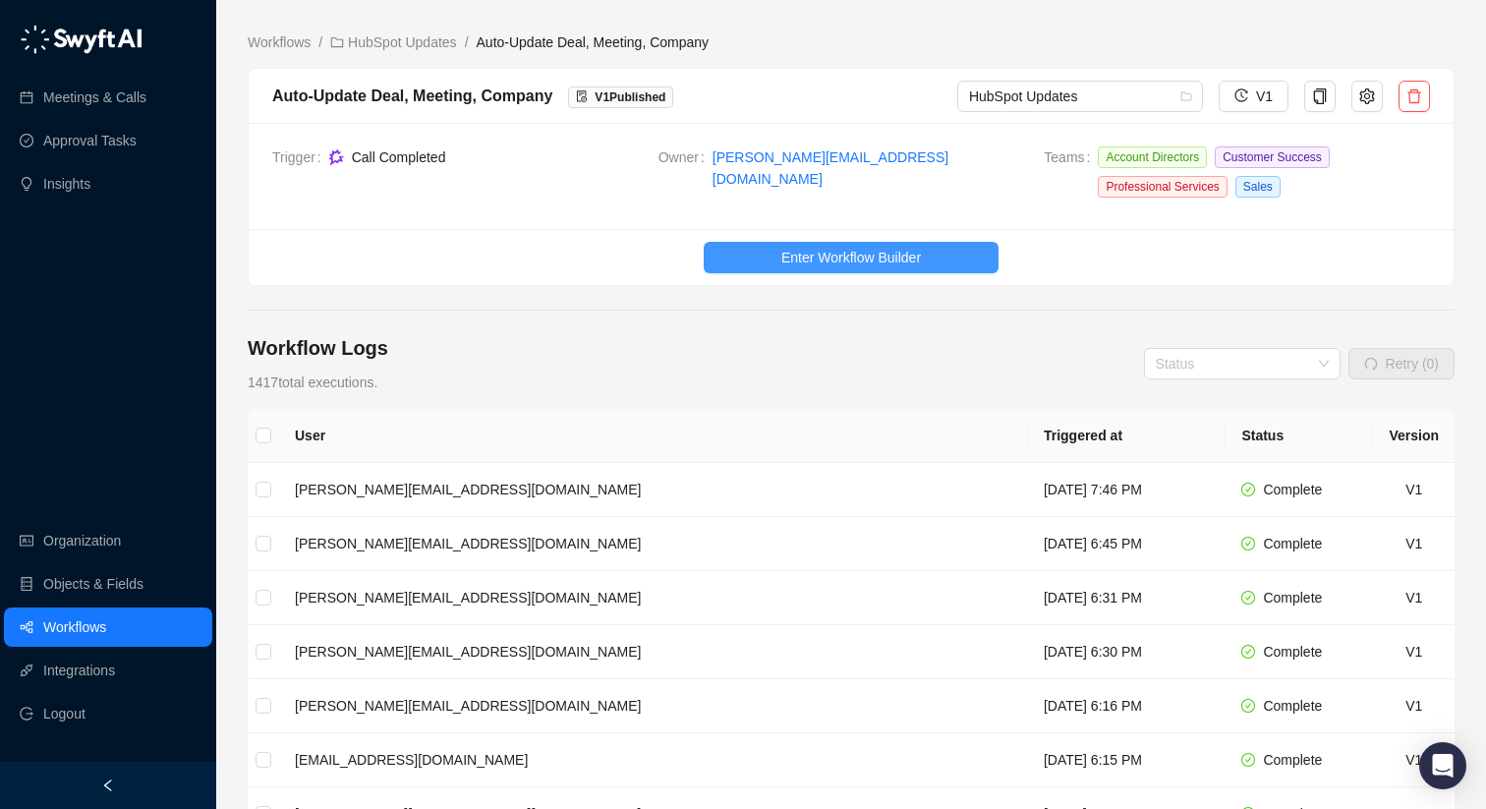
click at [870, 257] on span "Enter Workflow Builder" at bounding box center [851, 258] width 140 height 22
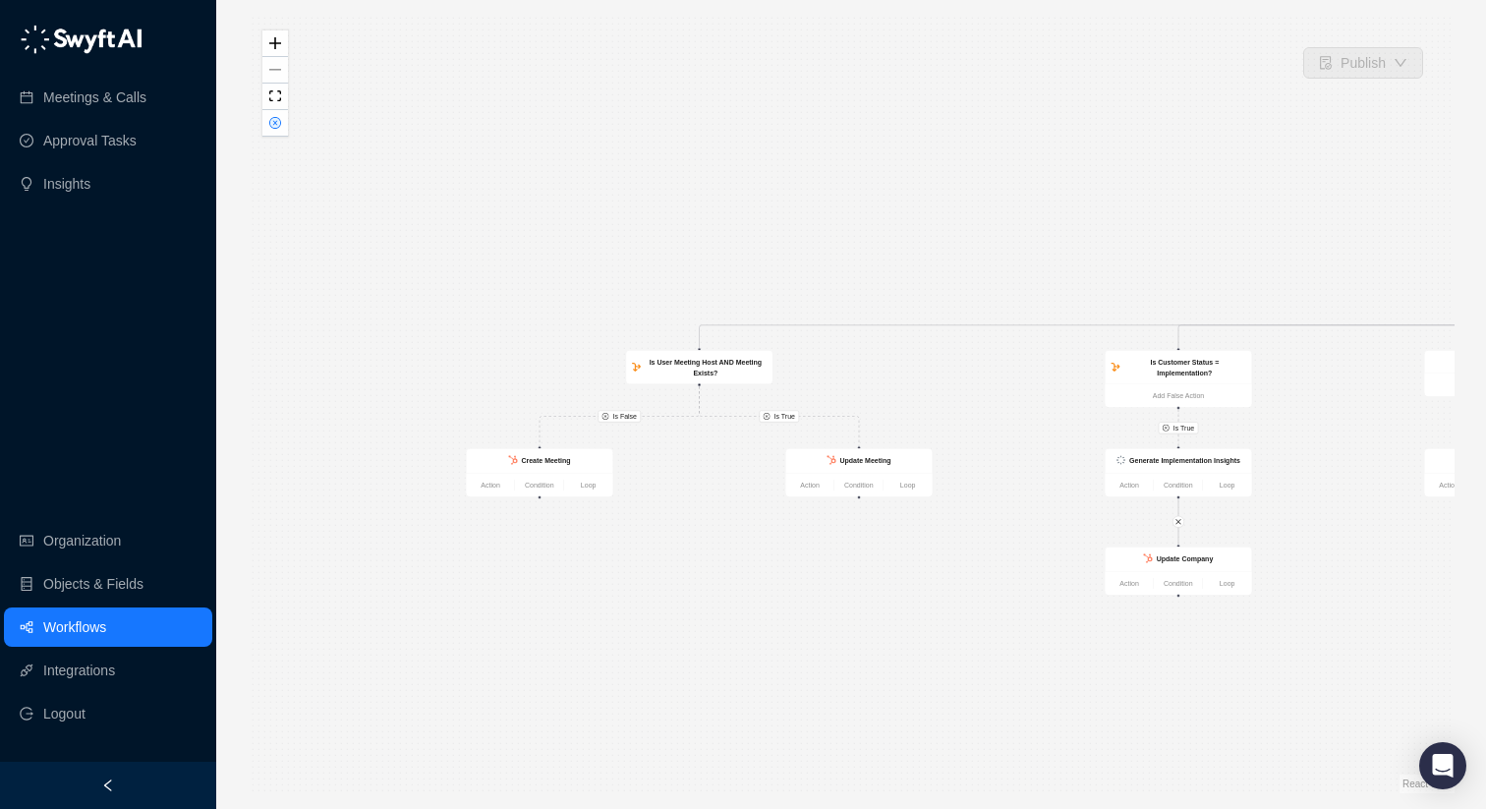
drag, startPoint x: 676, startPoint y: 535, endPoint x: 1325, endPoint y: 504, distance: 649.4
click at [1325, 504] on div "Is True Is False Is True Is True Is True Is True Is True Create Meeting Action …" at bounding box center [851, 404] width 1207 height 777
click at [697, 373] on strong "Is User Meeting Host AND Meeting Exists?" at bounding box center [708, 367] width 112 height 19
